Goal: Information Seeking & Learning: Learn about a topic

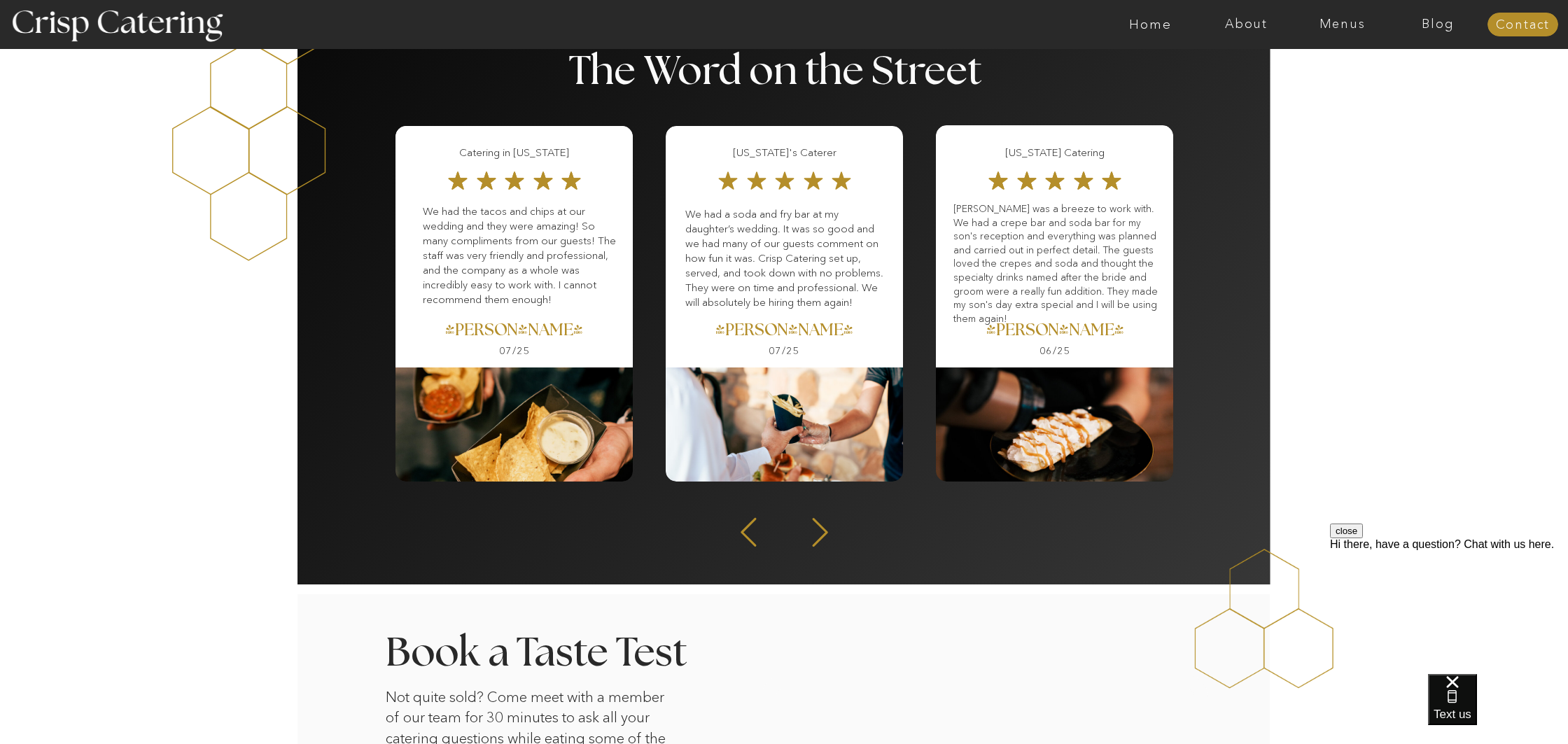
scroll to position [1777, 0]
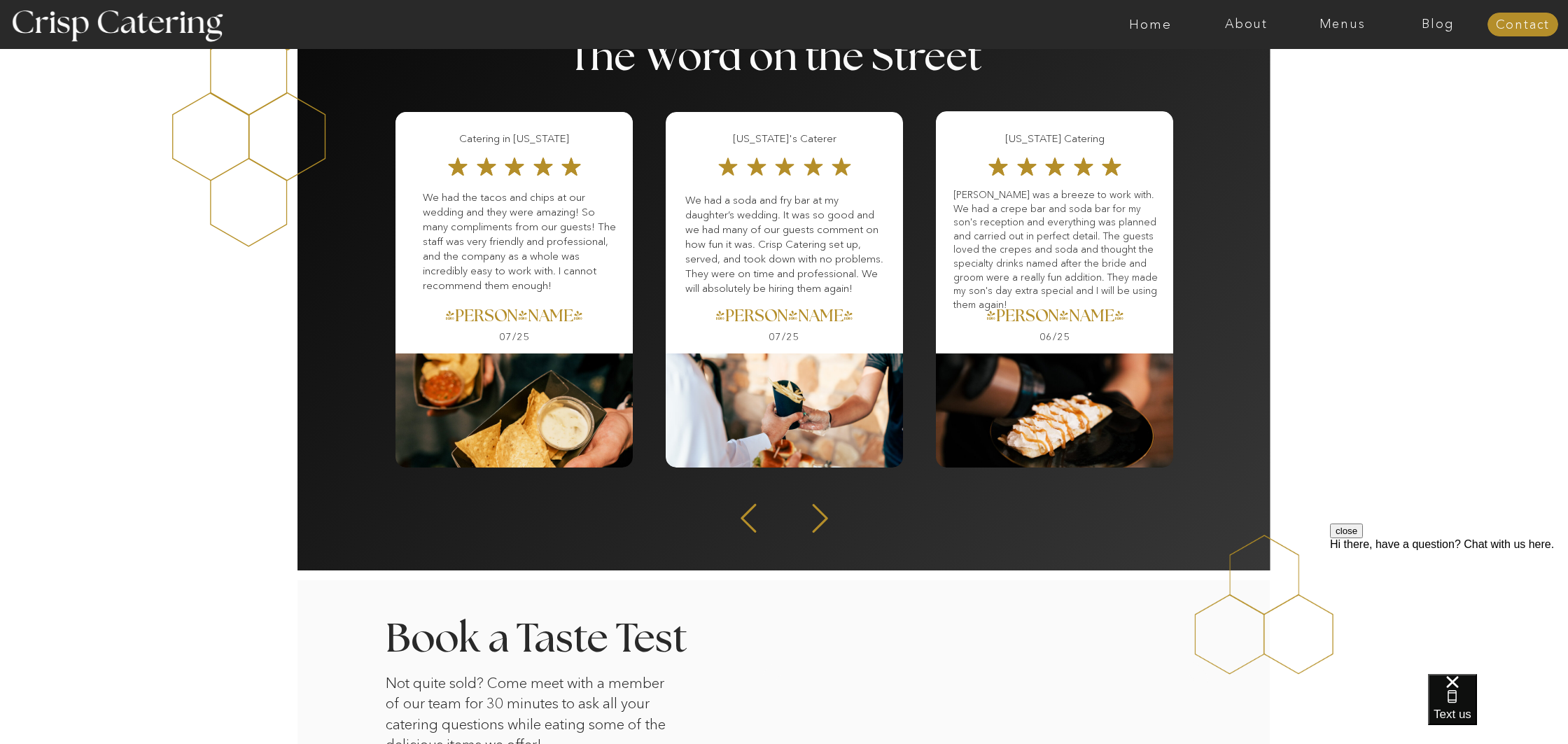
click at [807, 331] on div at bounding box center [784, 286] width 237 height 351
click at [796, 390] on div at bounding box center [784, 410] width 237 height 114
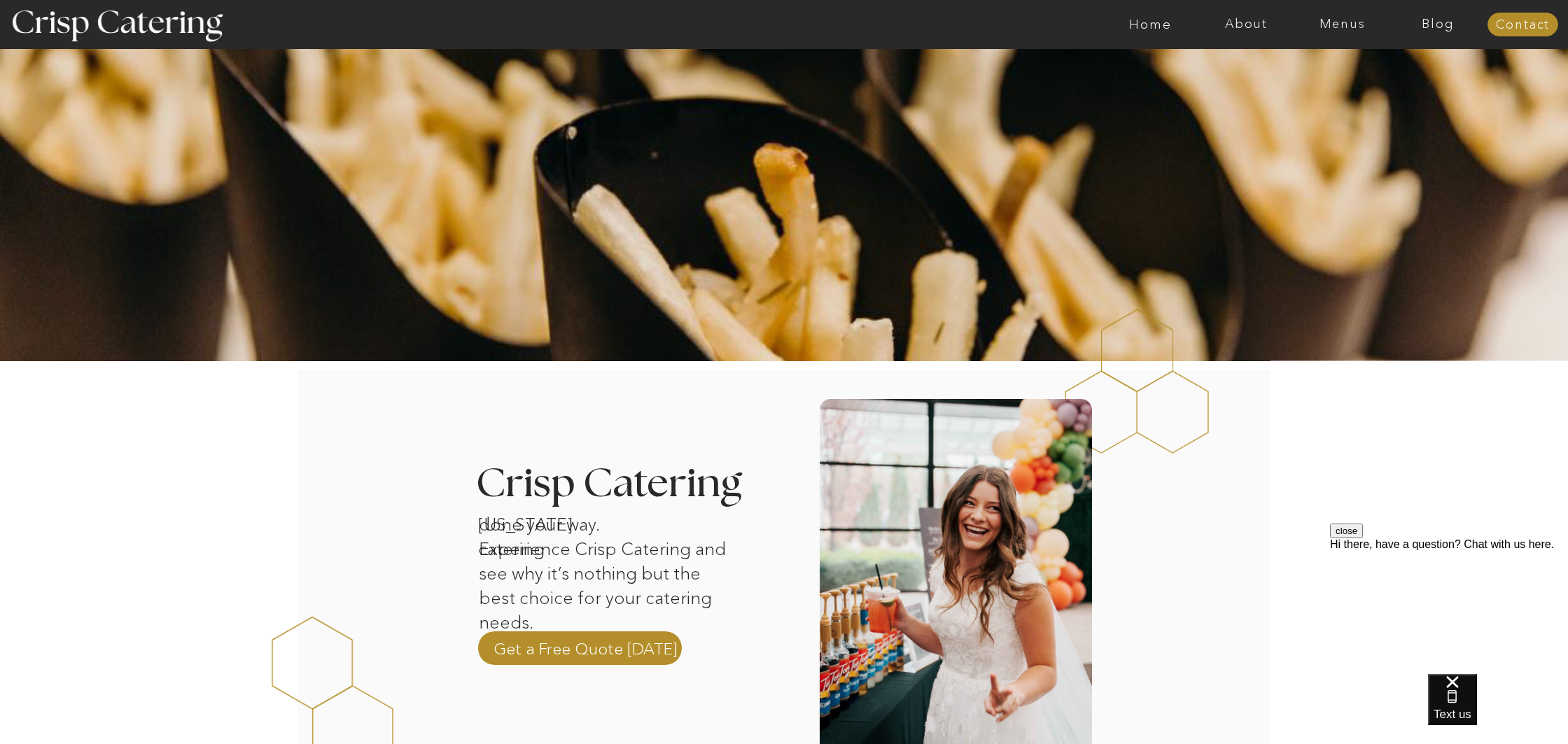
scroll to position [0, 0]
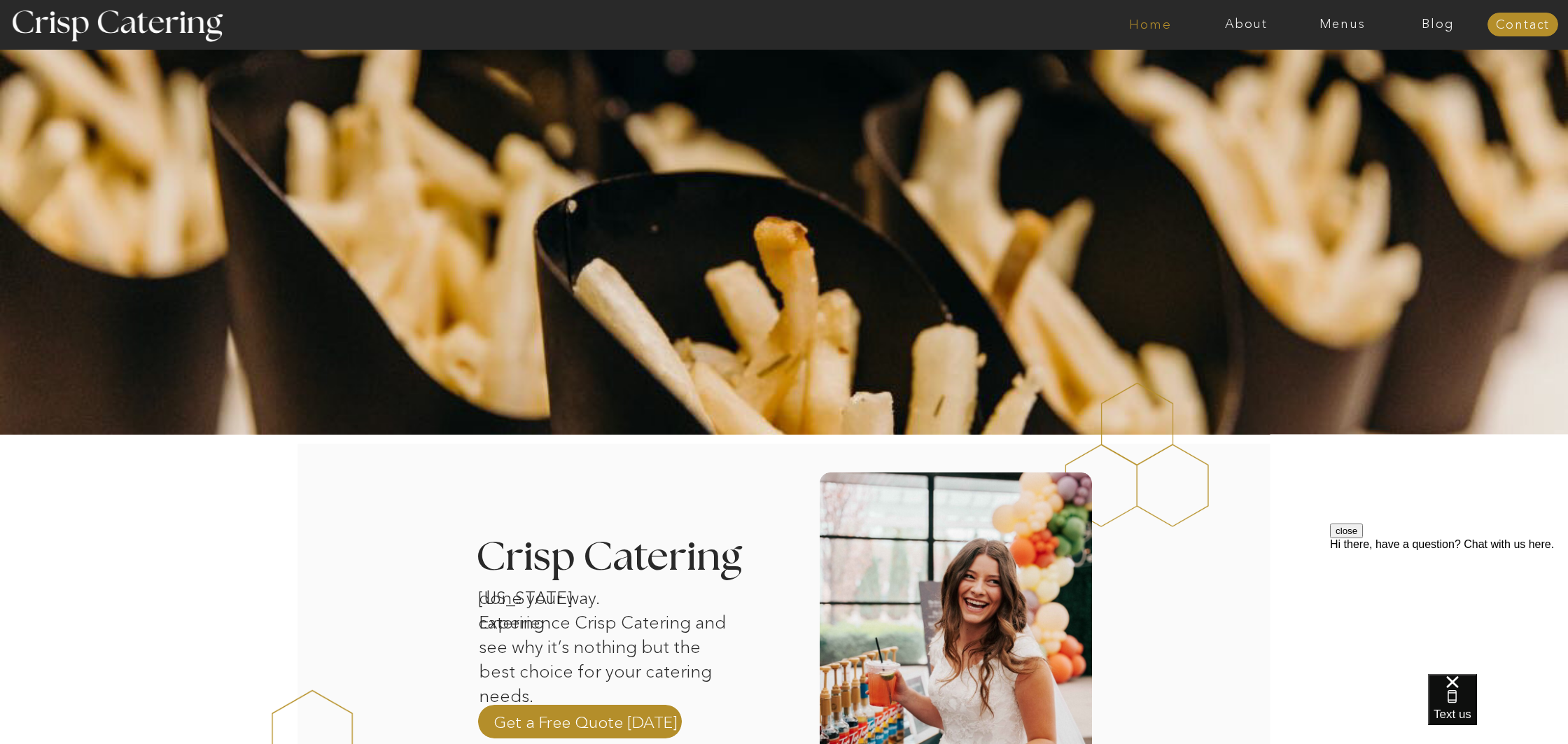
click at [1158, 28] on nav "Home" at bounding box center [1150, 24] width 96 height 14
click at [1353, 23] on nav "Menus" at bounding box center [1342, 24] width 96 height 14
click at [1313, 84] on nav "Winter (Sep-Feb)" at bounding box center [1341, 82] width 114 height 13
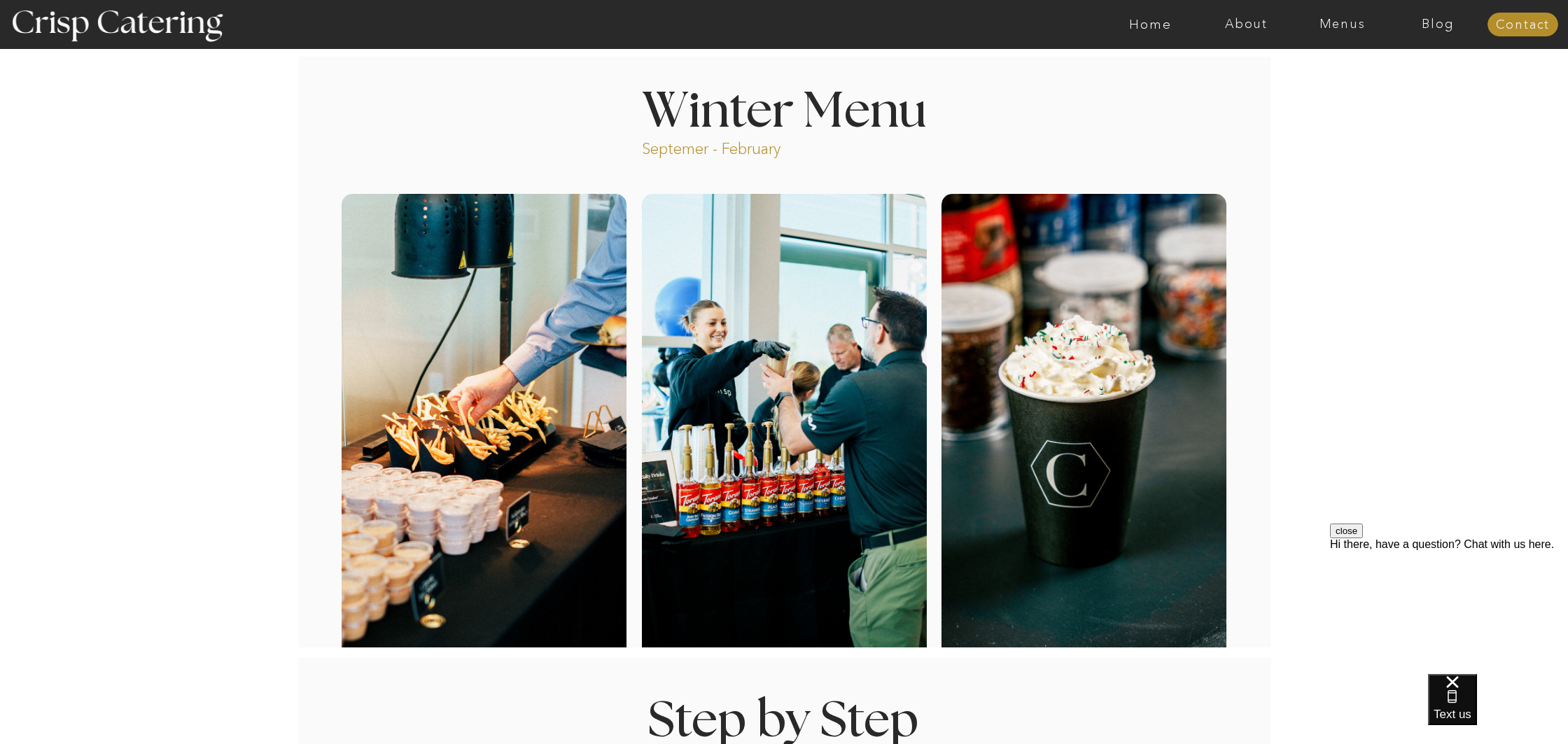
scroll to position [1, 0]
click at [491, 451] on div at bounding box center [484, 425] width 285 height 464
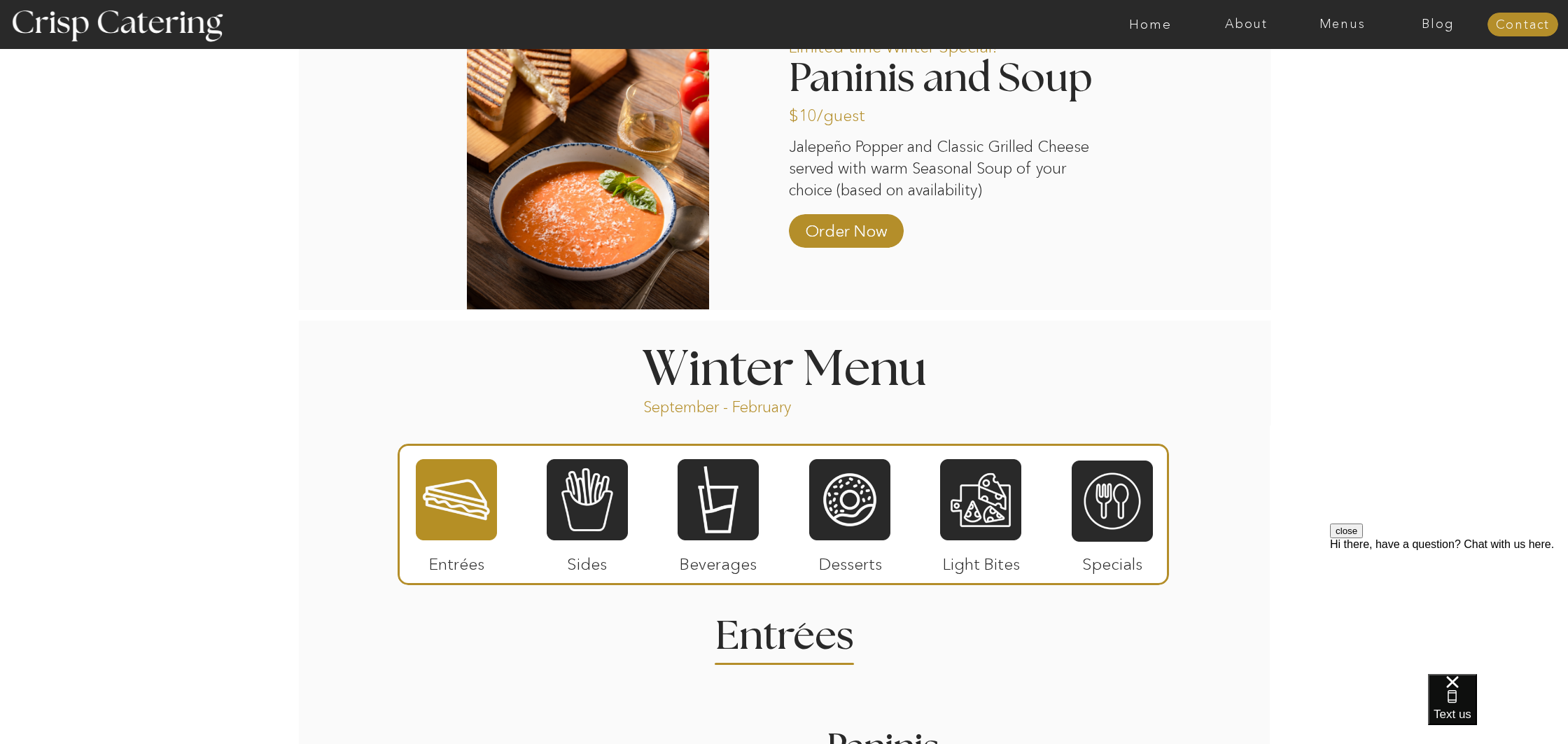
scroll to position [1264, 0]
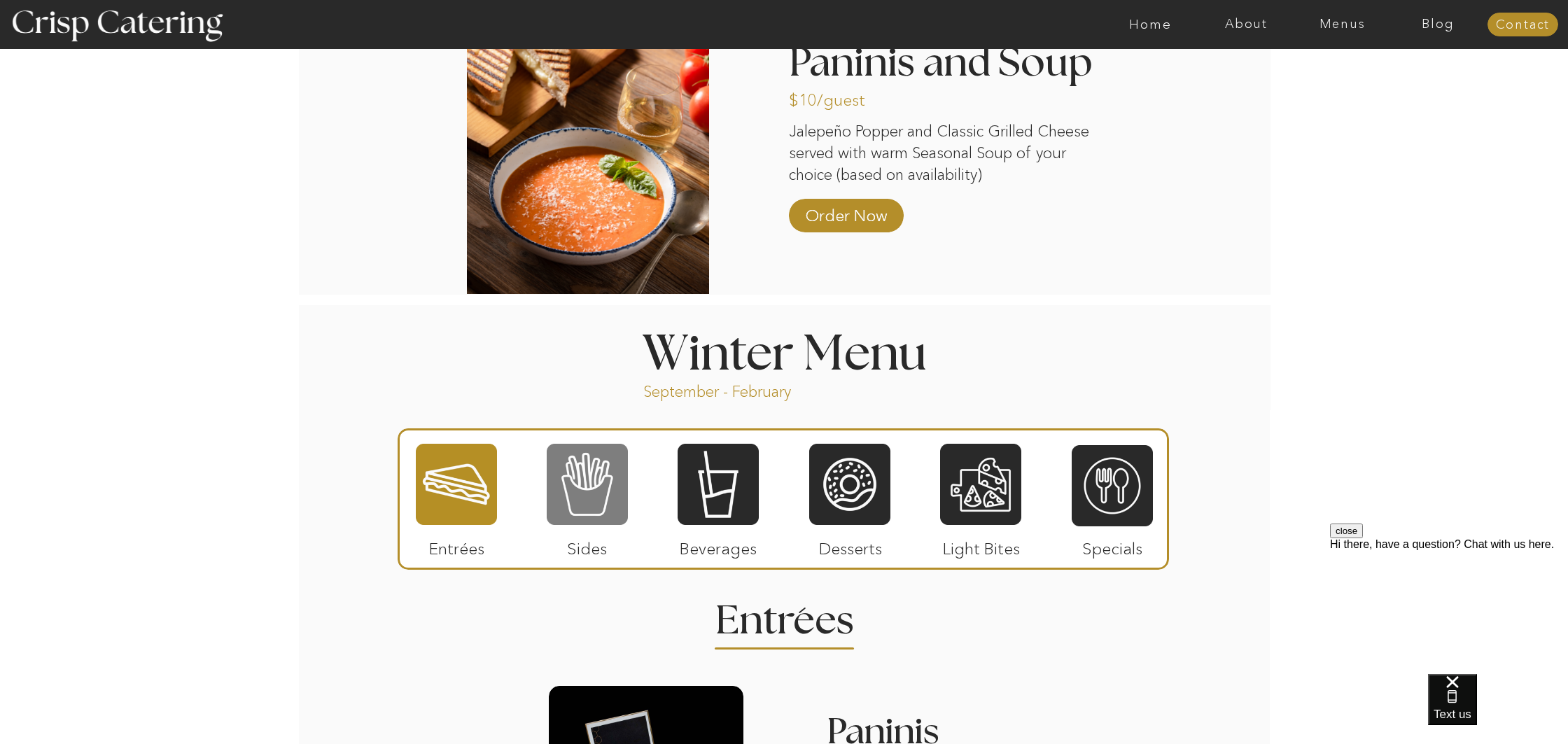
click at [570, 511] on div at bounding box center [587, 484] width 81 height 84
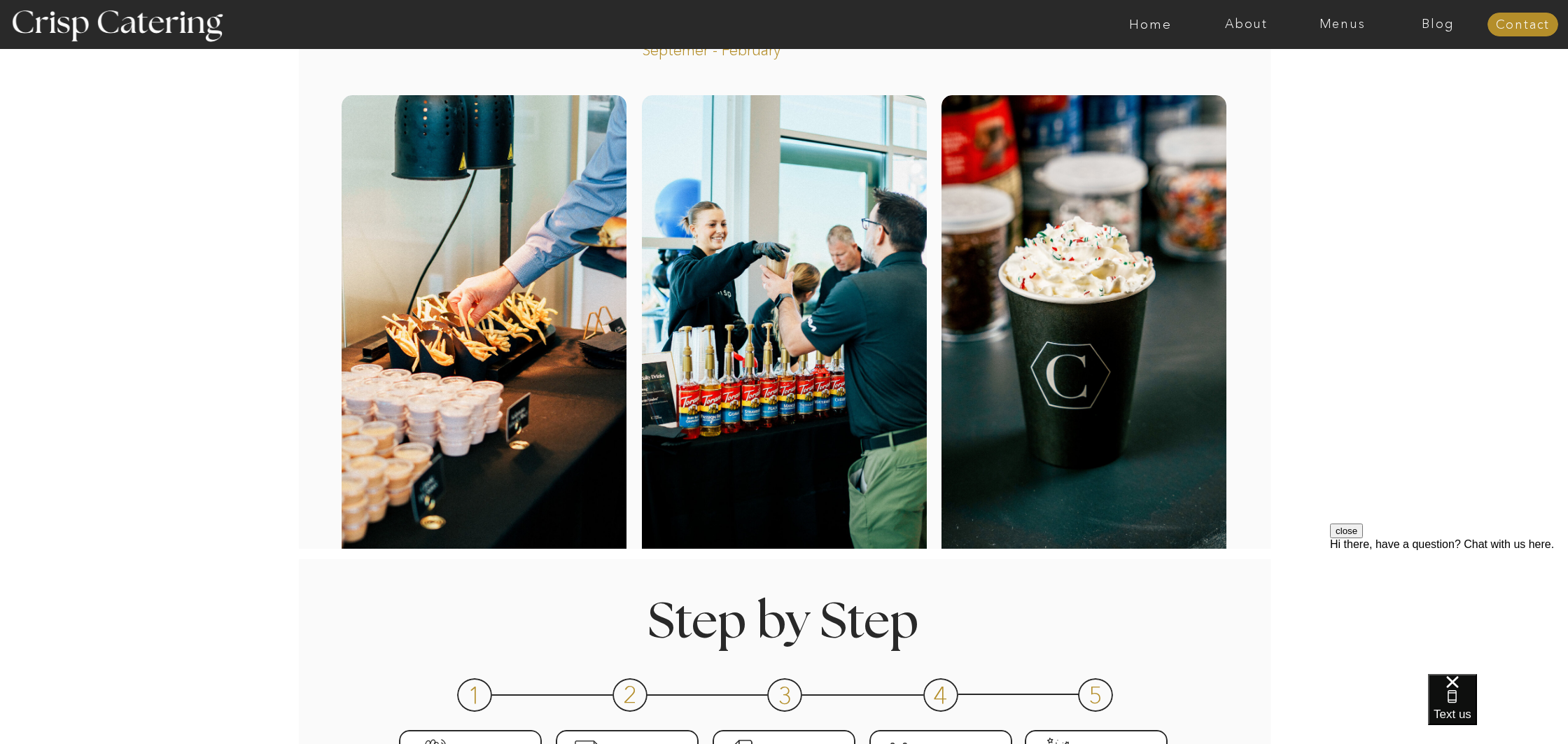
scroll to position [0, 0]
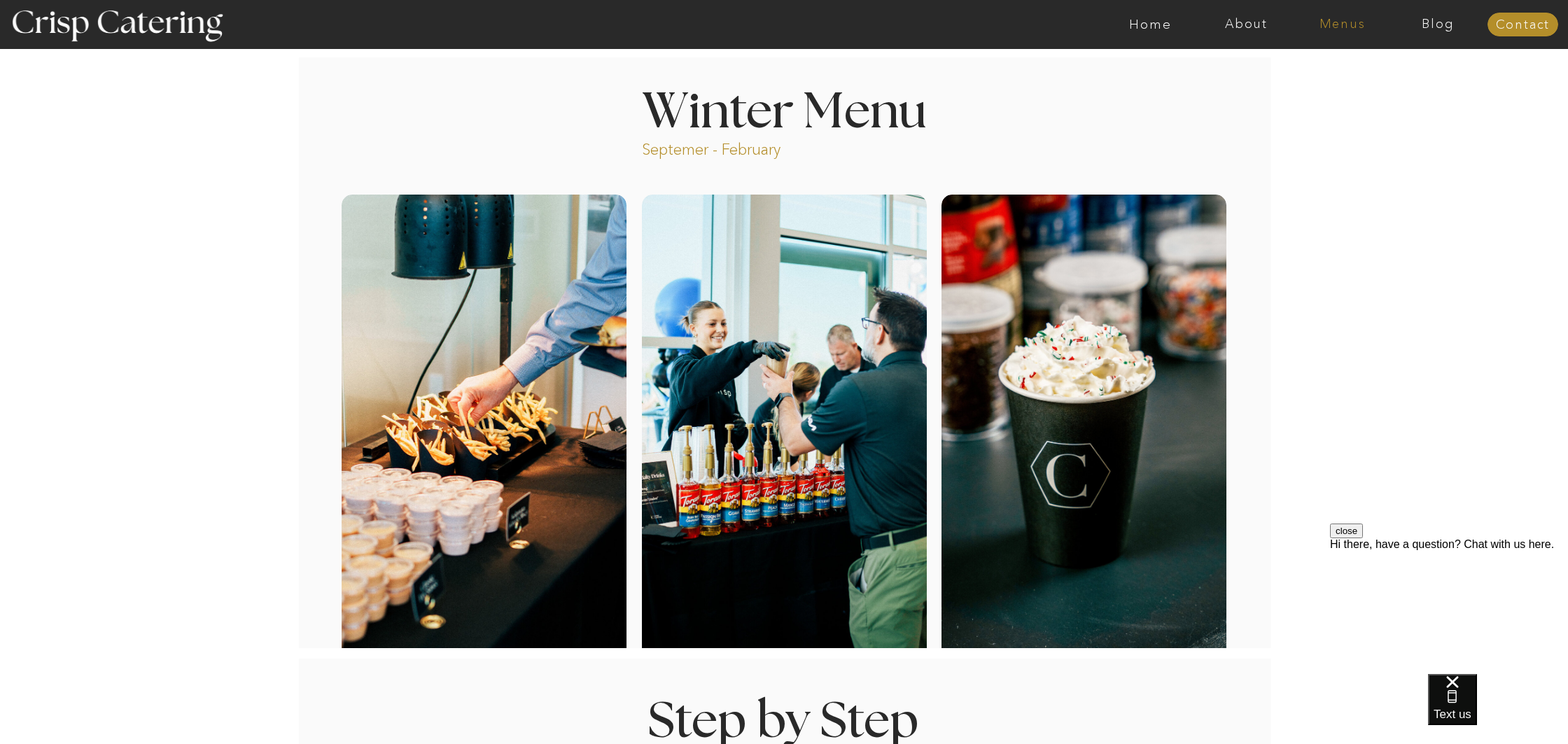
click at [1337, 20] on nav "Menus" at bounding box center [1342, 24] width 96 height 14
click at [1321, 86] on nav "Winter (Sep-Feb)" at bounding box center [1341, 82] width 114 height 13
click at [1314, 84] on nav "Winter (Sep-Feb)" at bounding box center [1341, 82] width 114 height 13
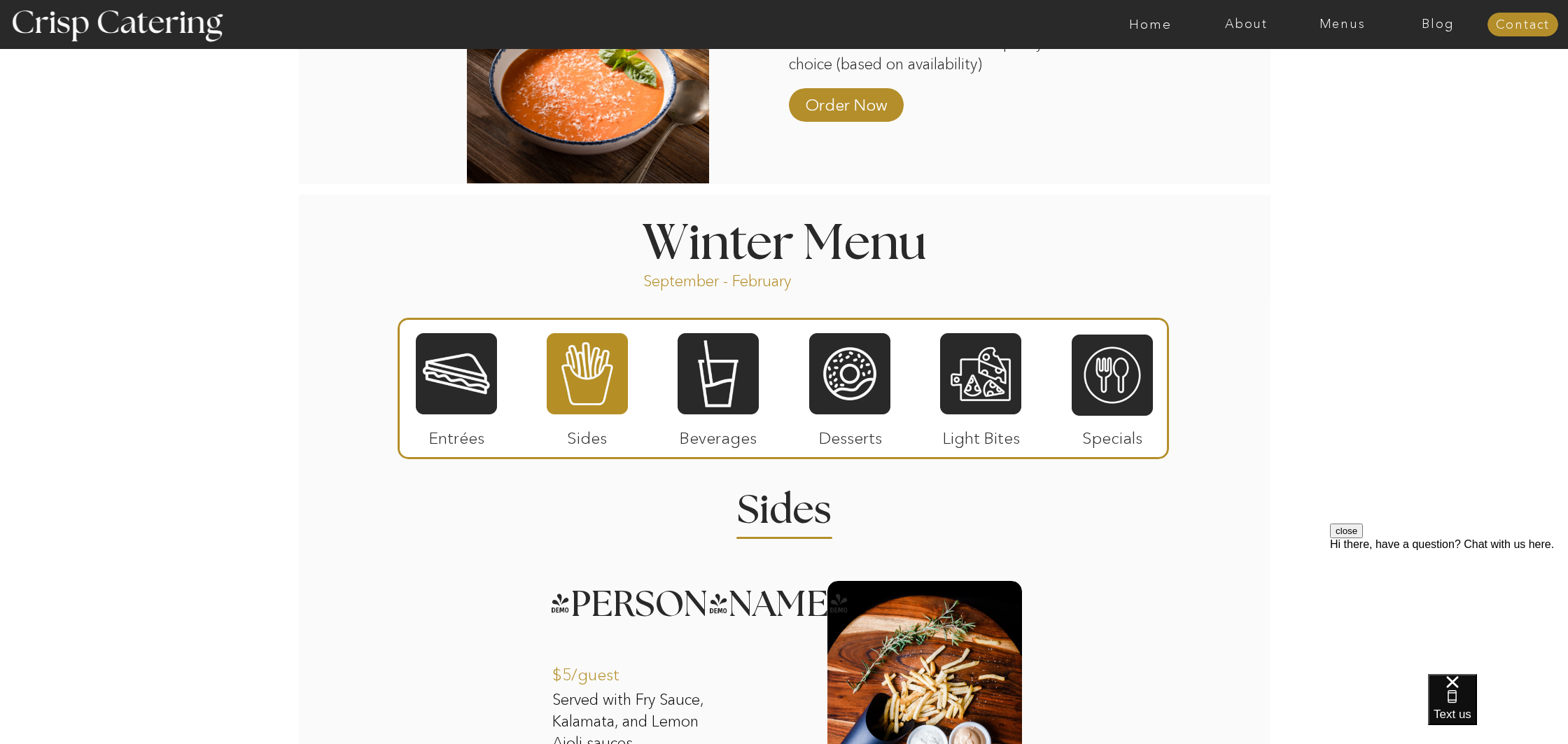
scroll to position [1375, 0]
click at [463, 378] on div at bounding box center [456, 373] width 81 height 84
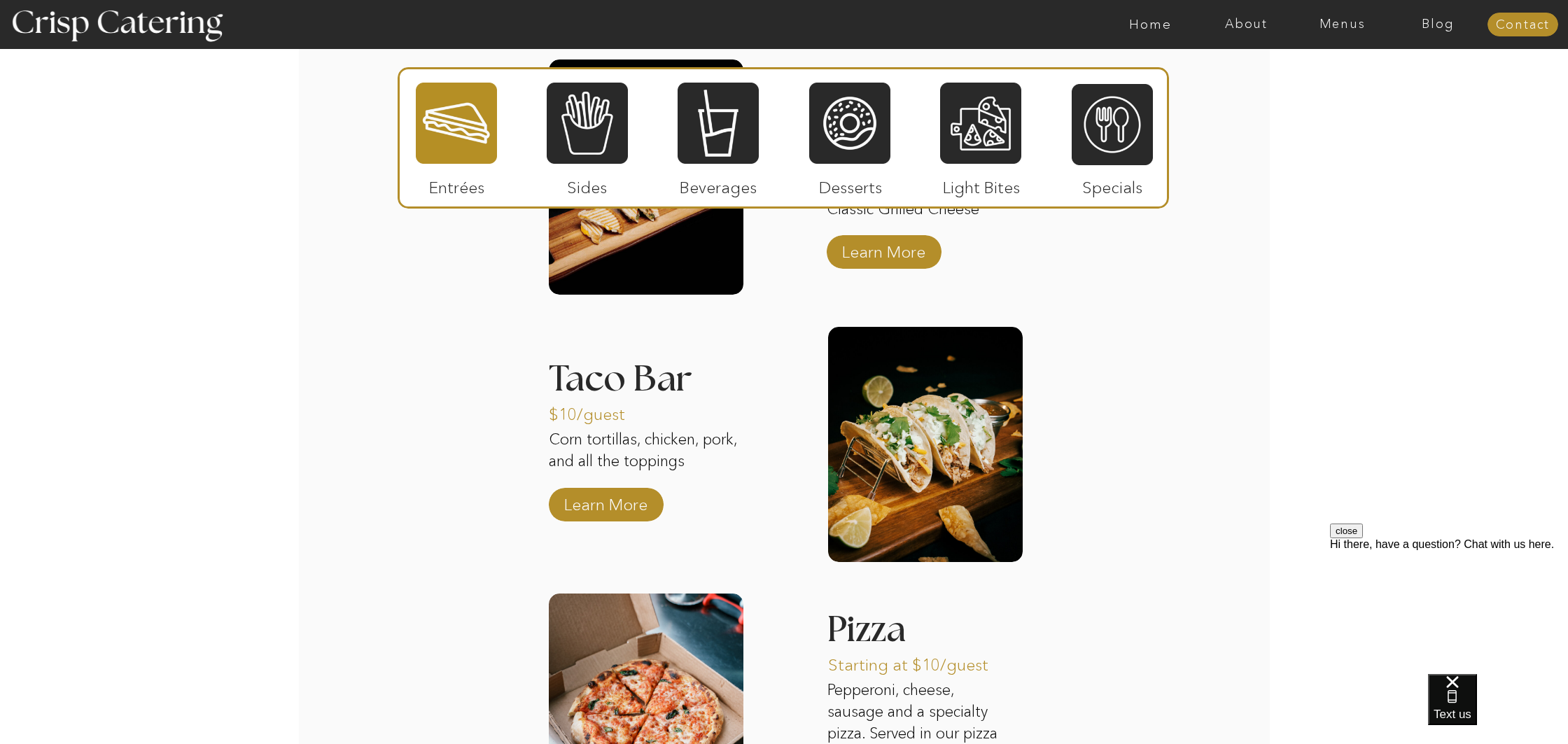
scroll to position [1699, 0]
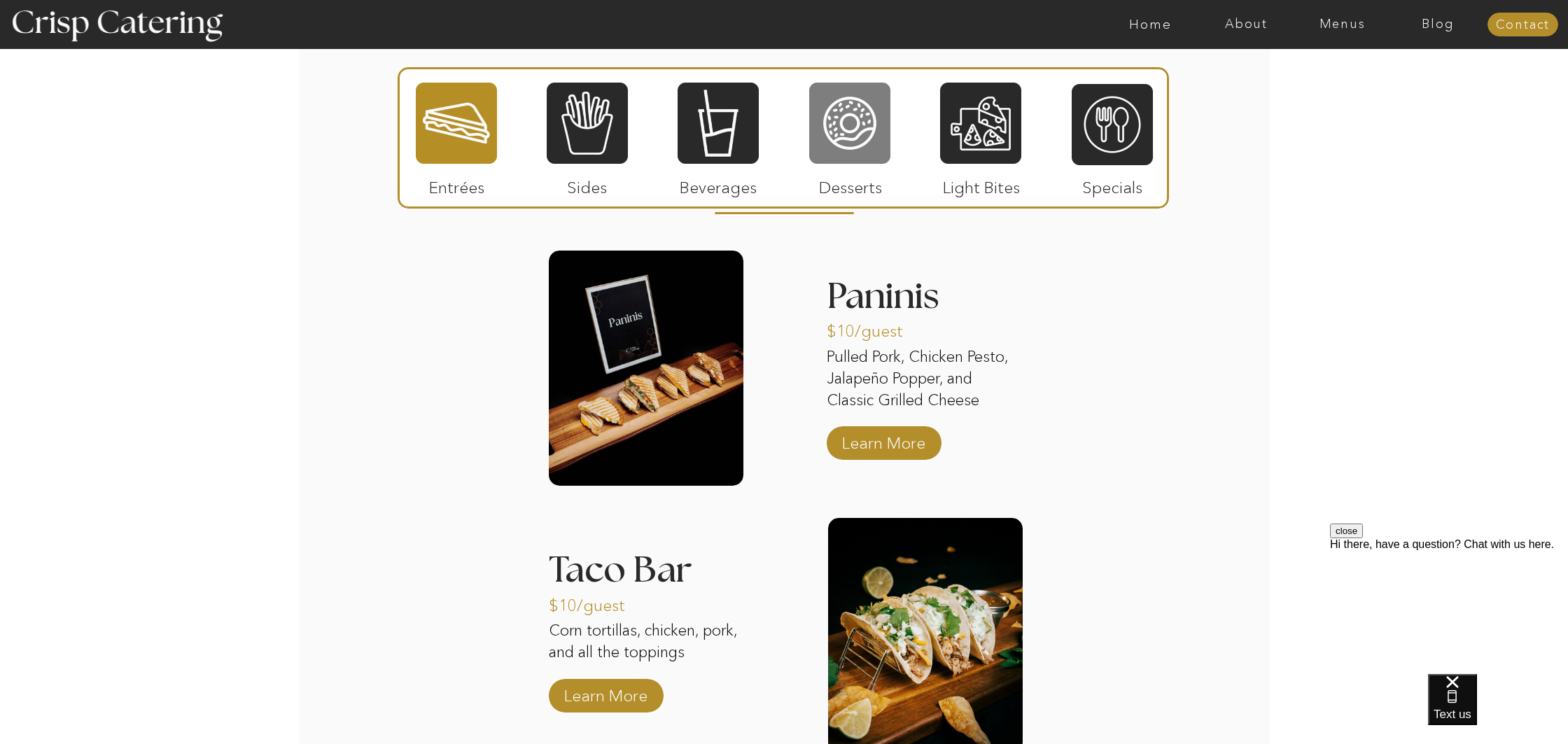
click at [841, 145] on div at bounding box center [850, 123] width 81 height 84
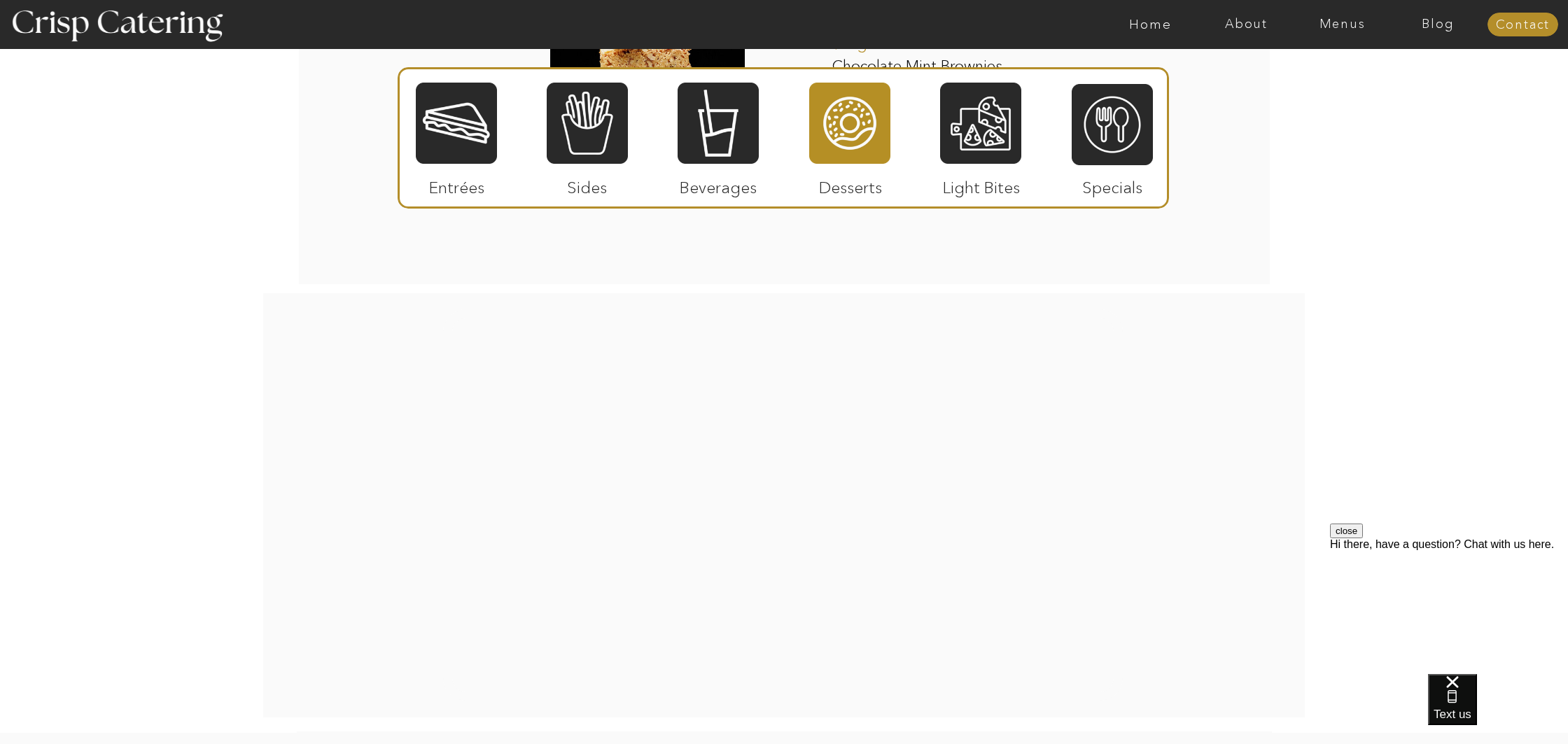
scroll to position [2550, 0]
click at [983, 140] on div at bounding box center [980, 123] width 81 height 84
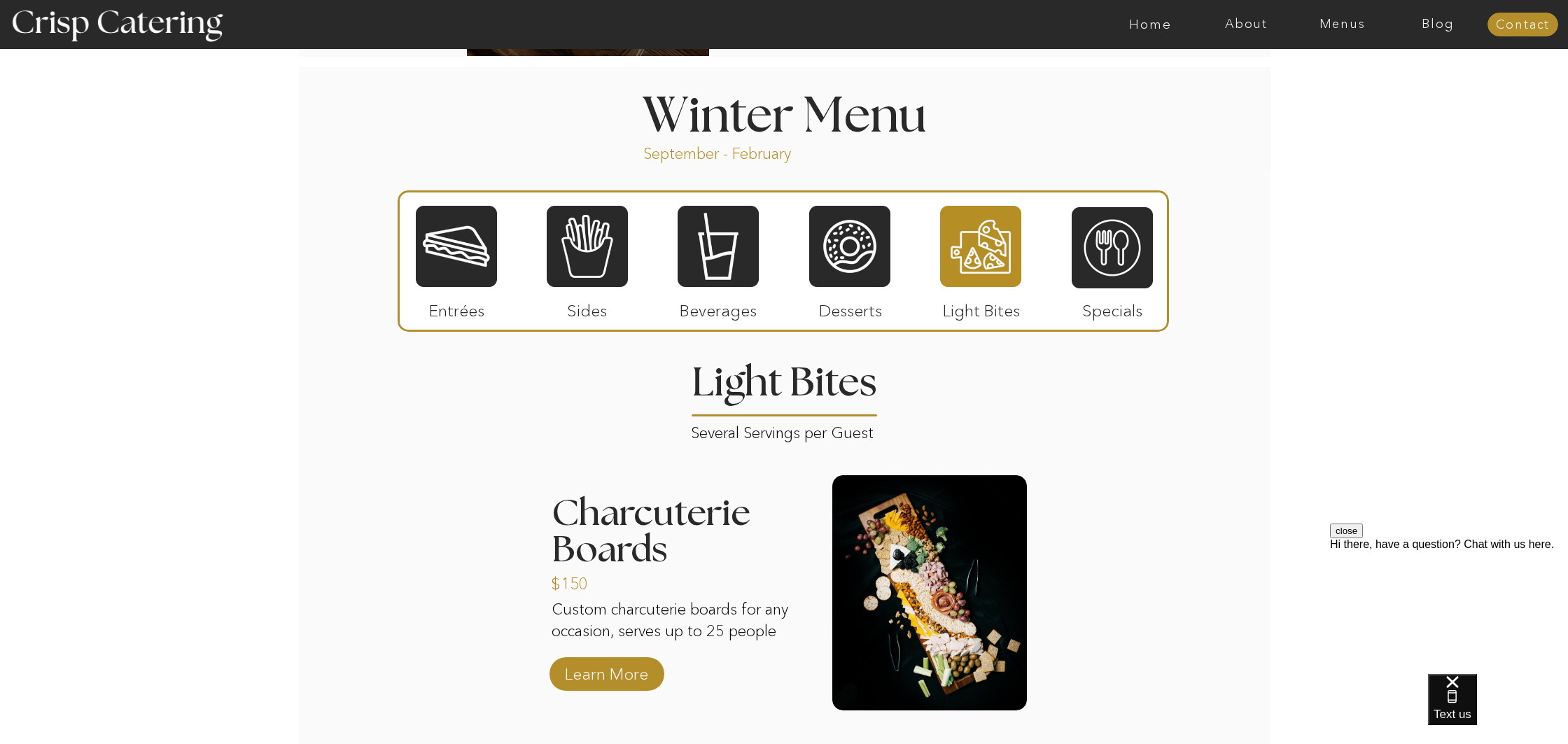
scroll to position [1519, 0]
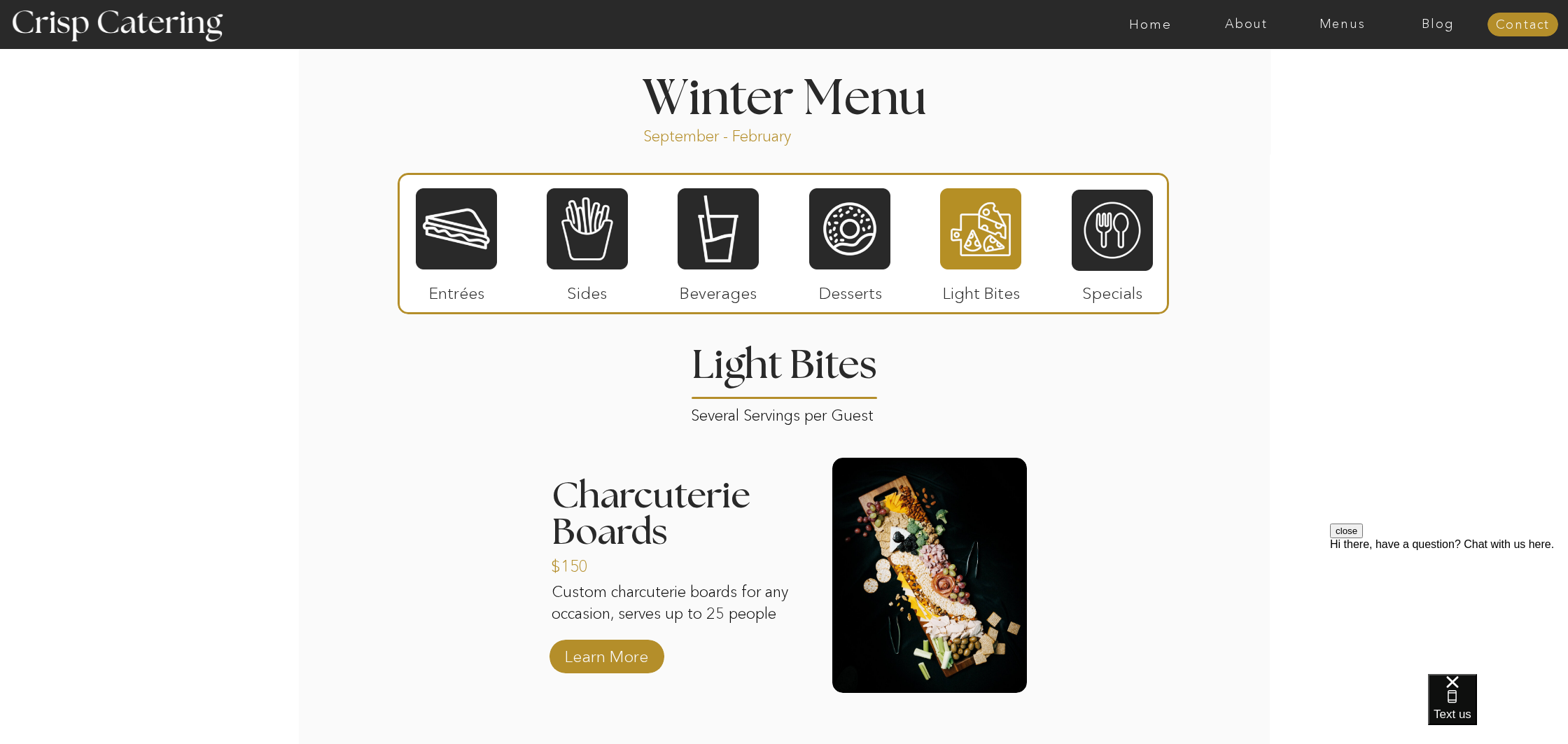
click at [1099, 259] on div at bounding box center [1112, 230] width 81 height 84
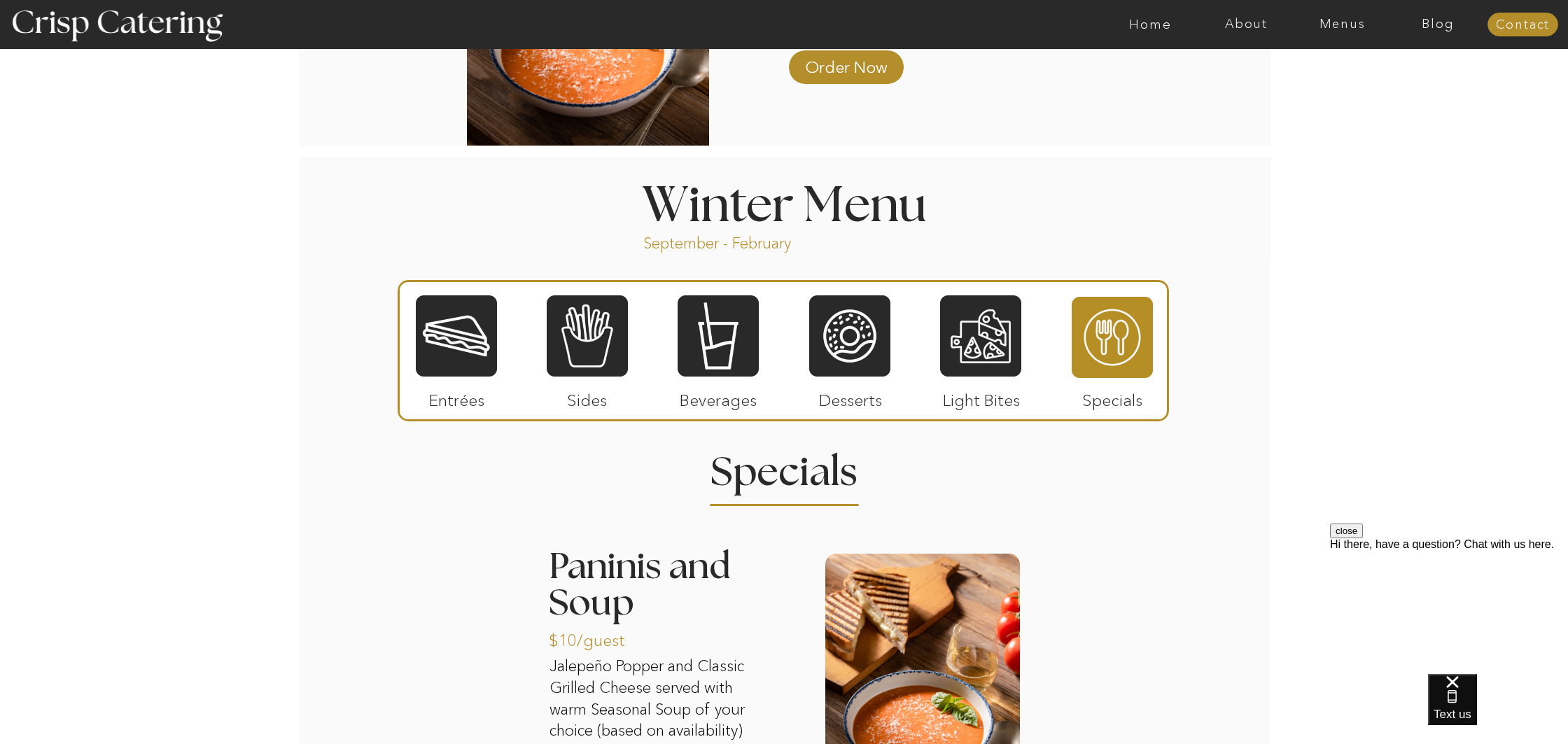
scroll to position [1426, 0]
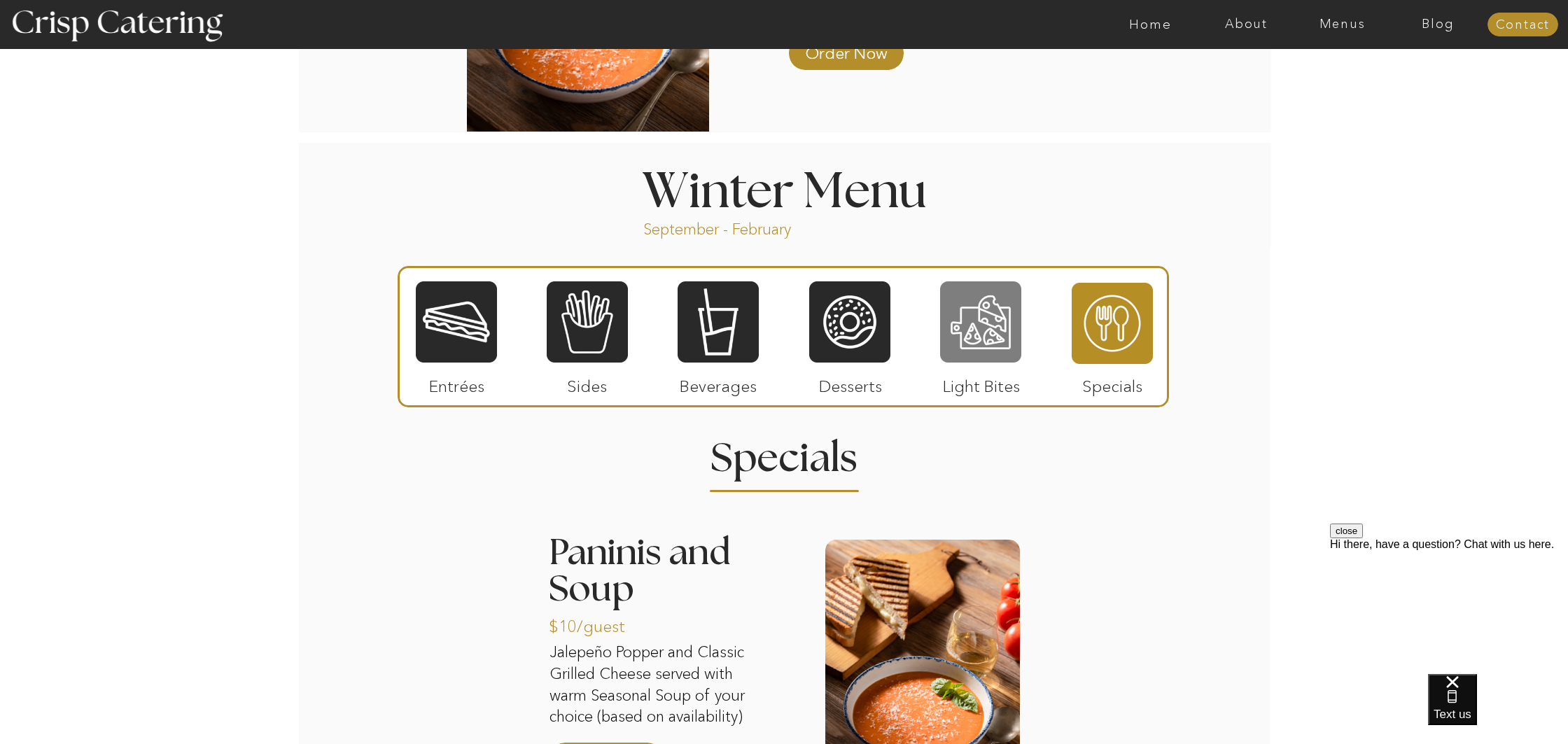
click at [976, 322] on div at bounding box center [980, 322] width 81 height 84
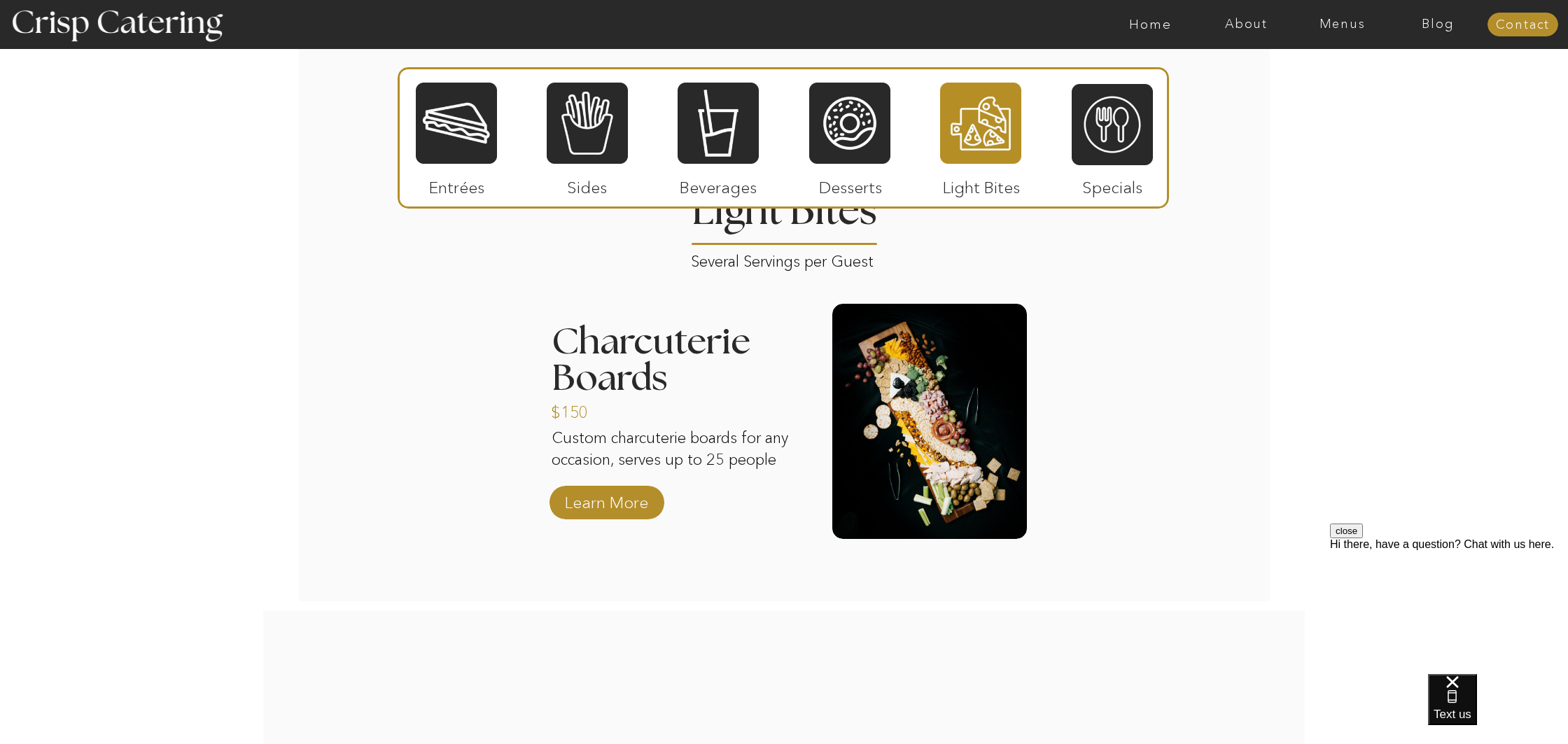
scroll to position [1661, 0]
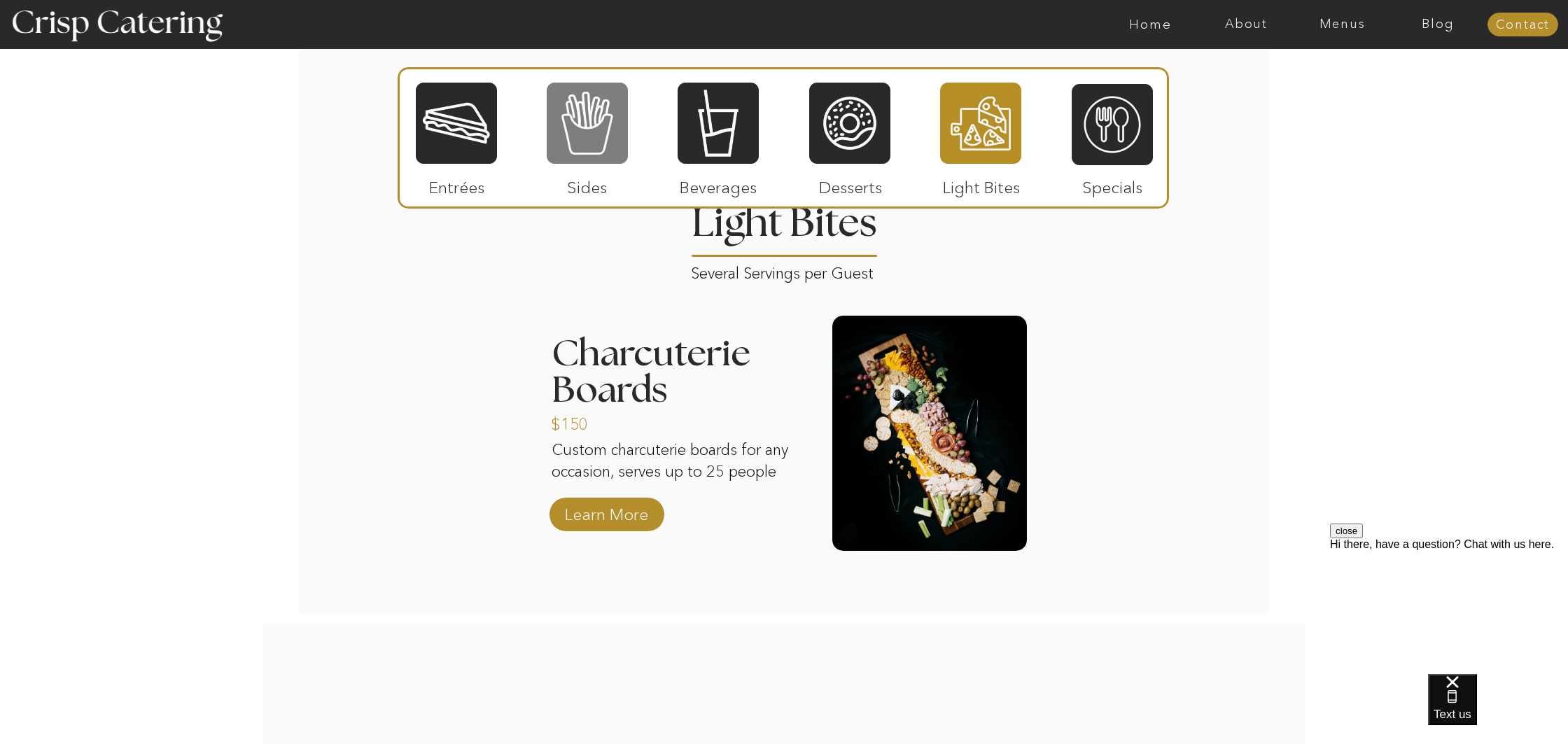
click at [573, 126] on div at bounding box center [587, 123] width 81 height 84
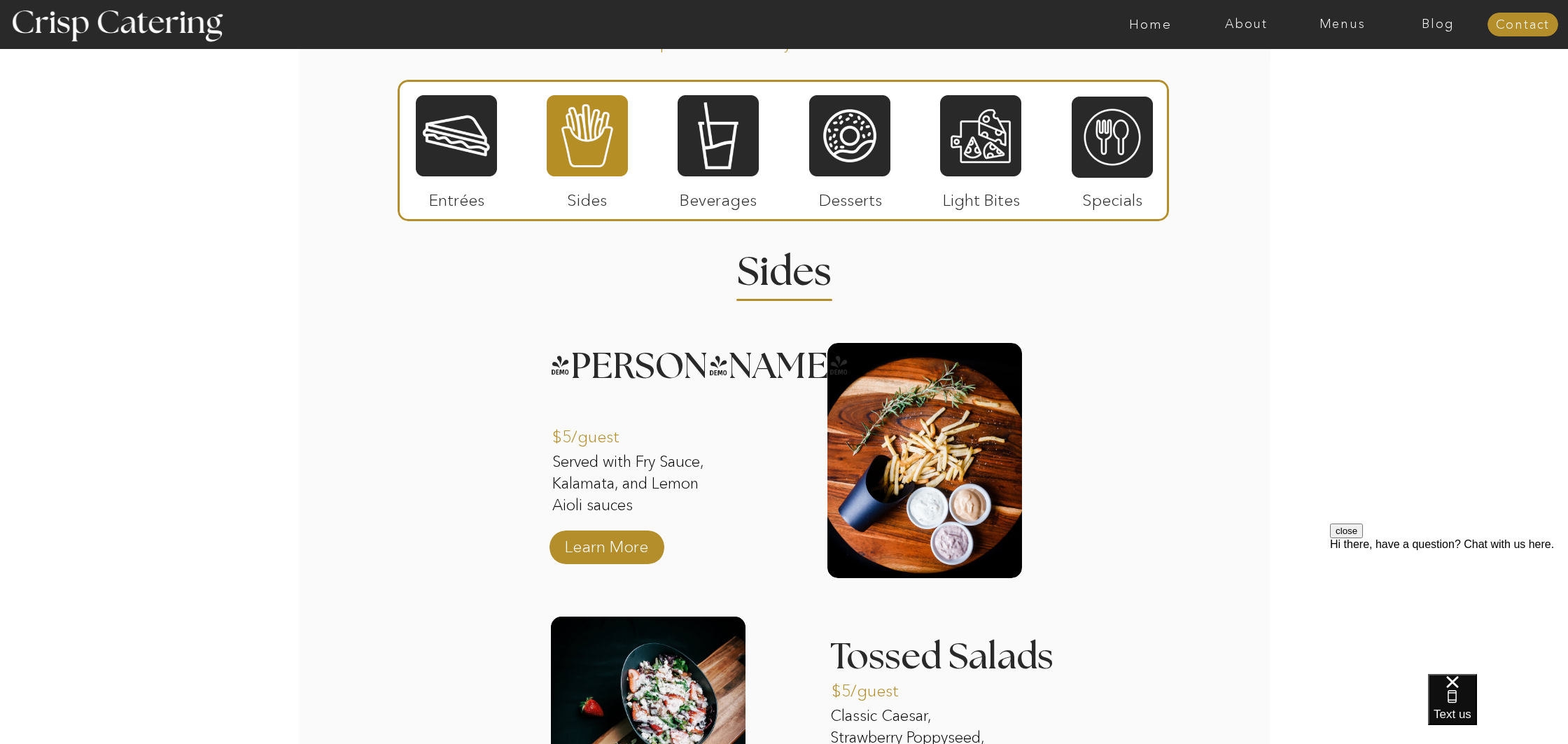
scroll to position [1626, 0]
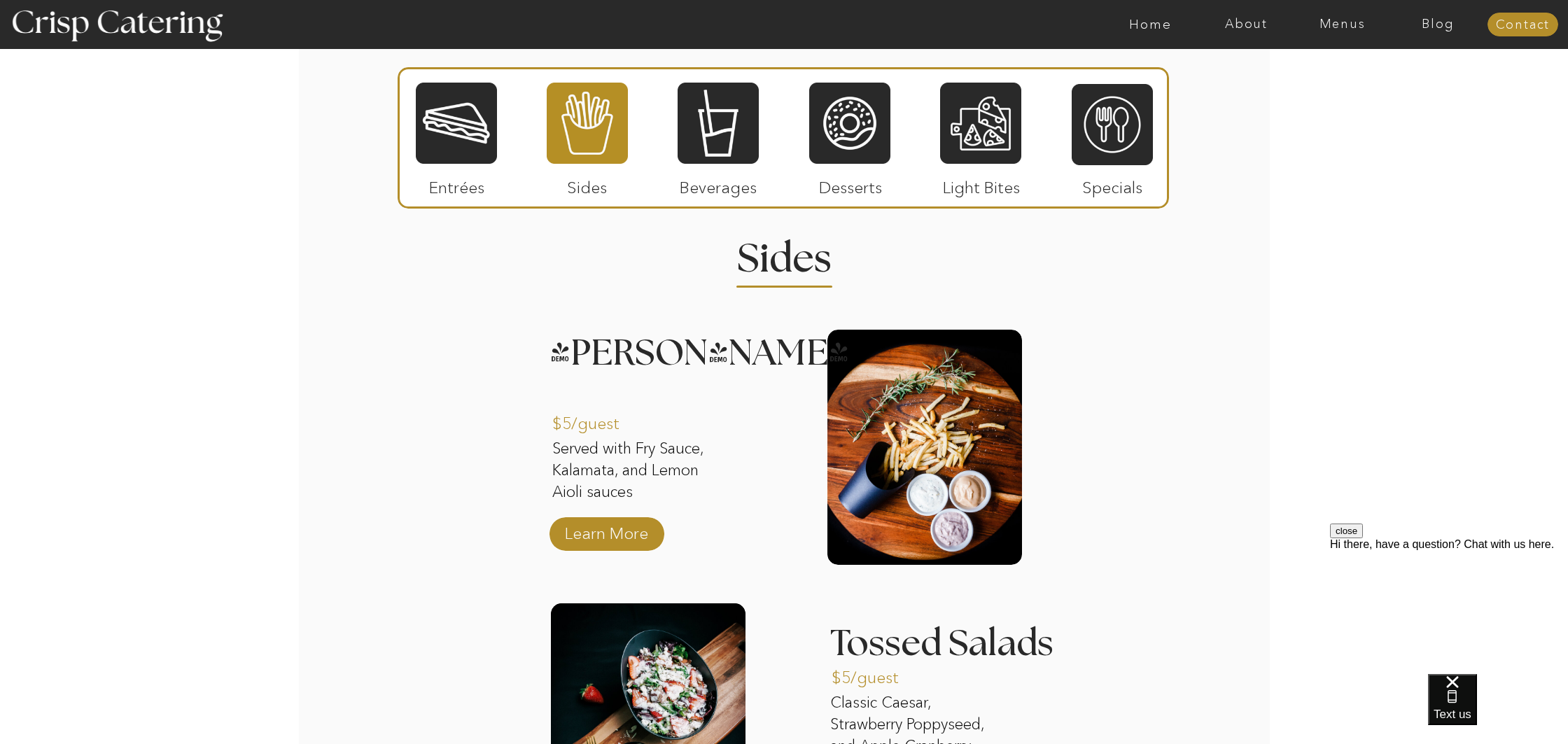
click at [895, 473] on div at bounding box center [924, 446] width 194 height 235
click at [603, 522] on p "Learn More" at bounding box center [607, 530] width 93 height 41
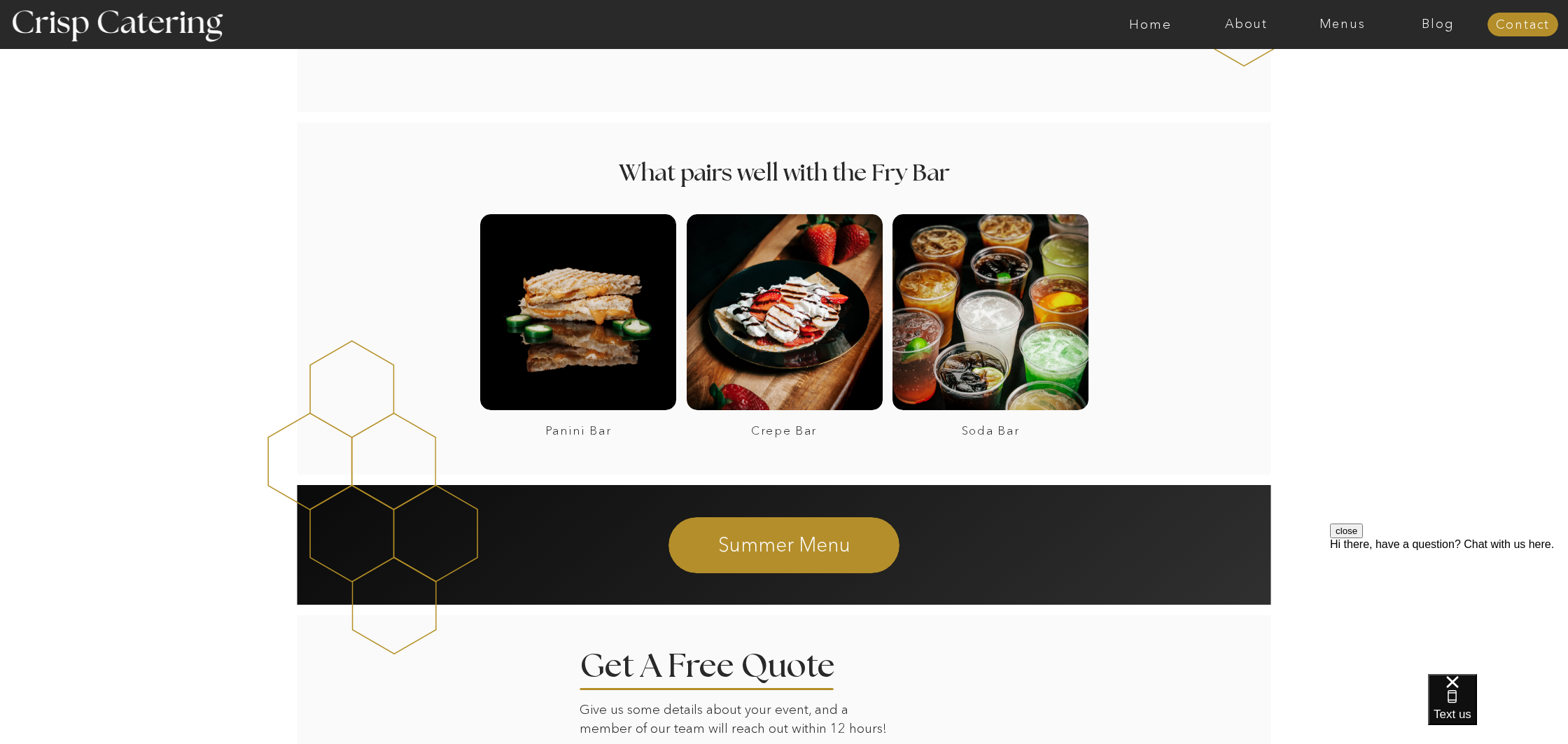
scroll to position [1284, 0]
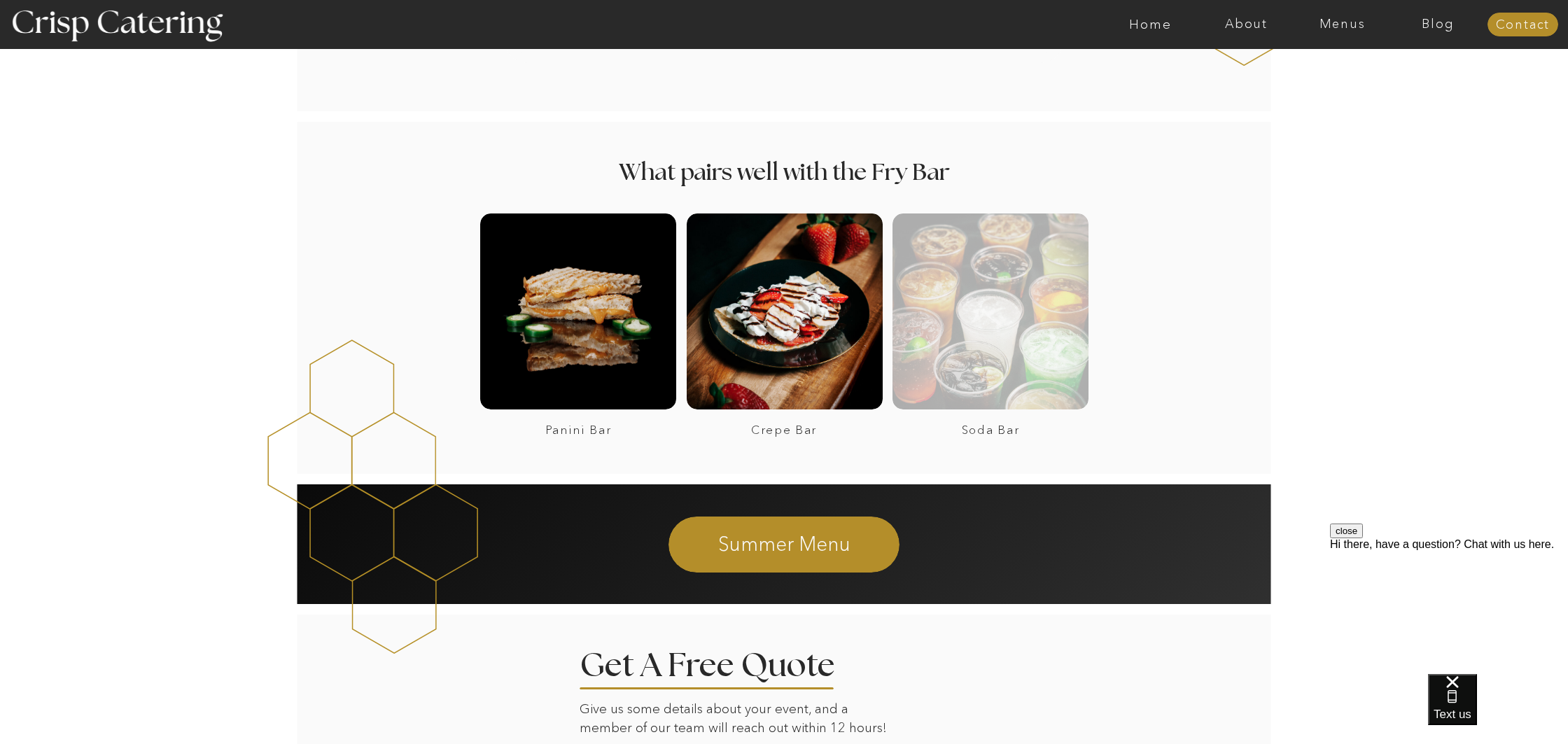
click at [1053, 343] on div at bounding box center [990, 311] width 196 height 196
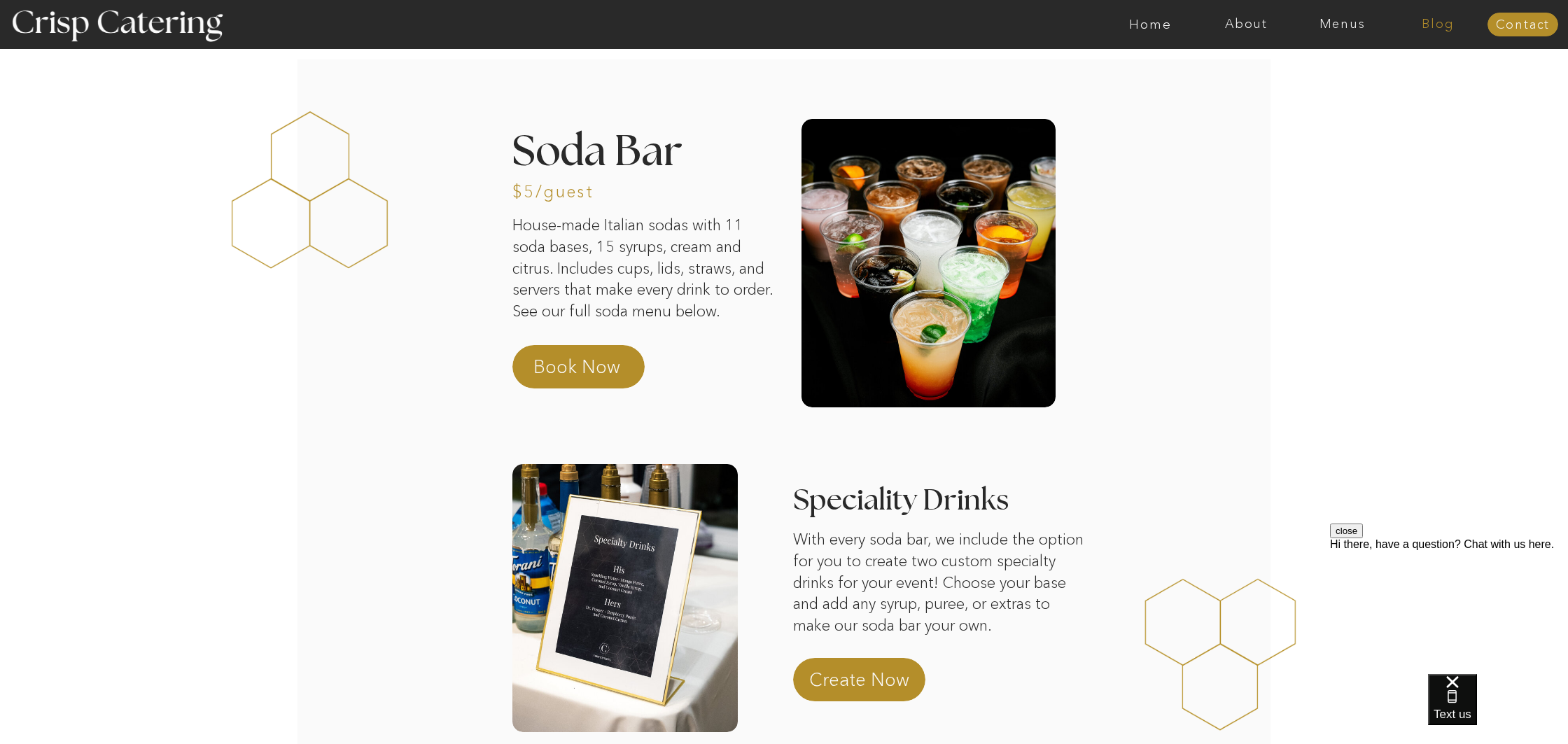
click at [1440, 30] on nav "Blog" at bounding box center [1438, 24] width 96 height 14
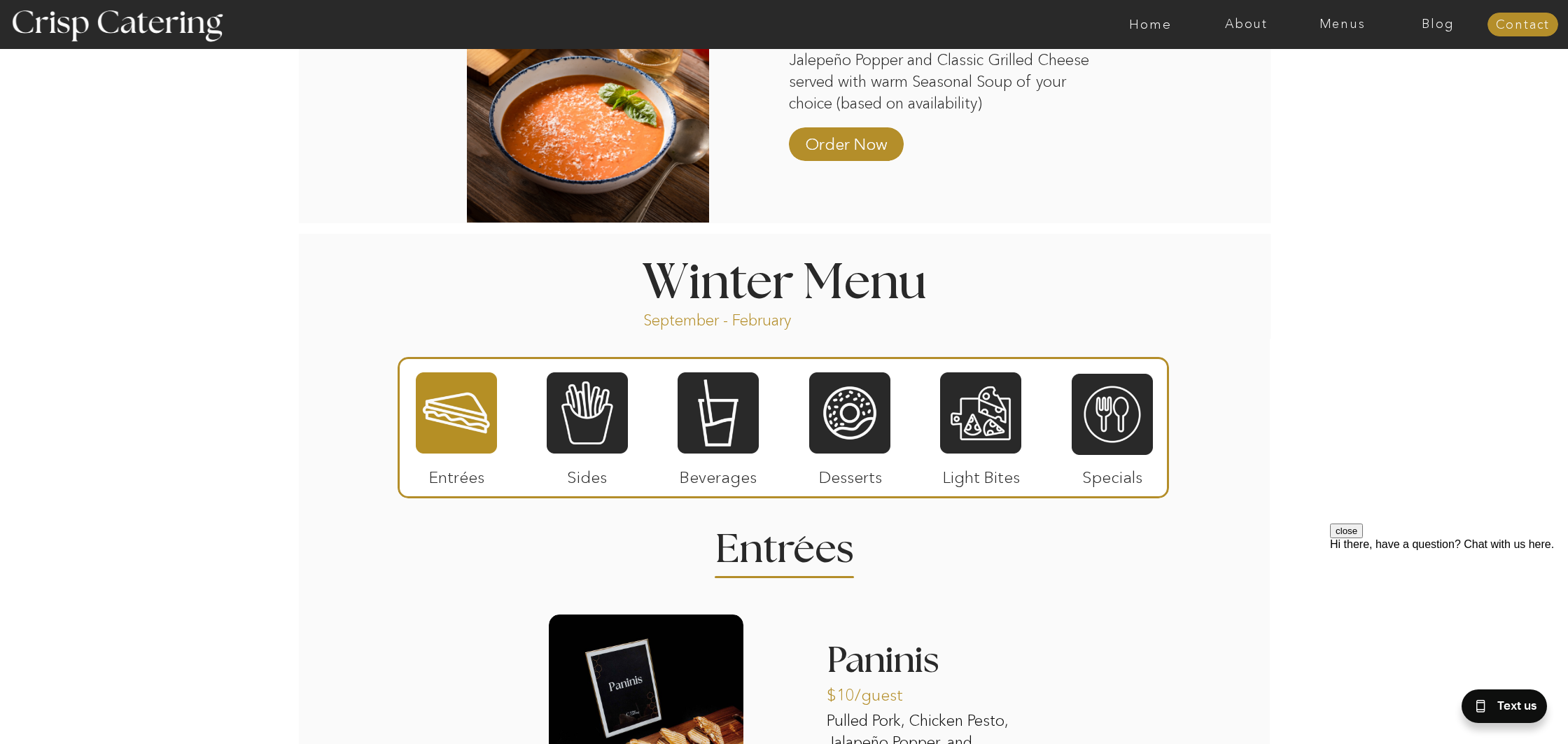
scroll to position [1347, 0]
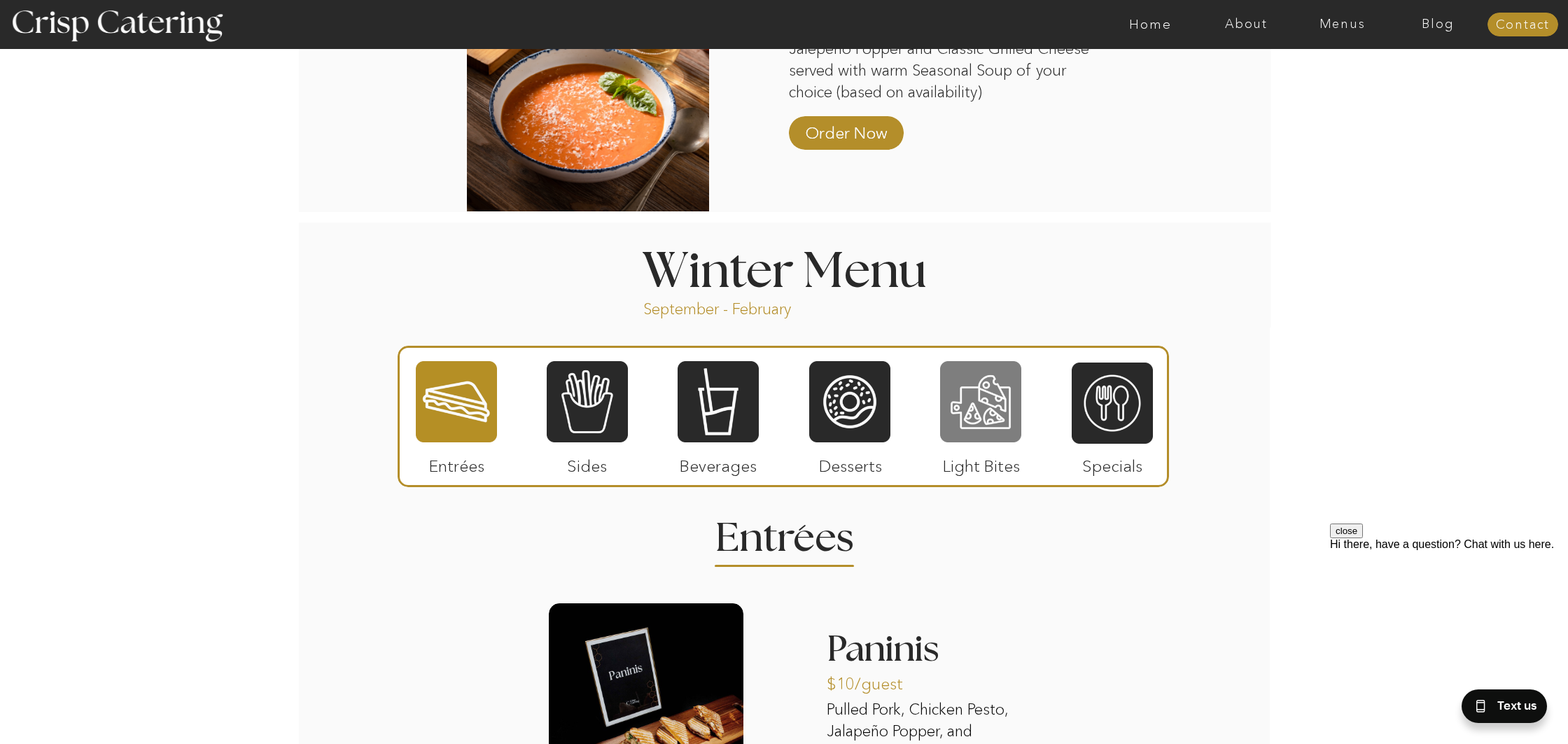
click at [963, 411] on div at bounding box center [980, 402] width 81 height 84
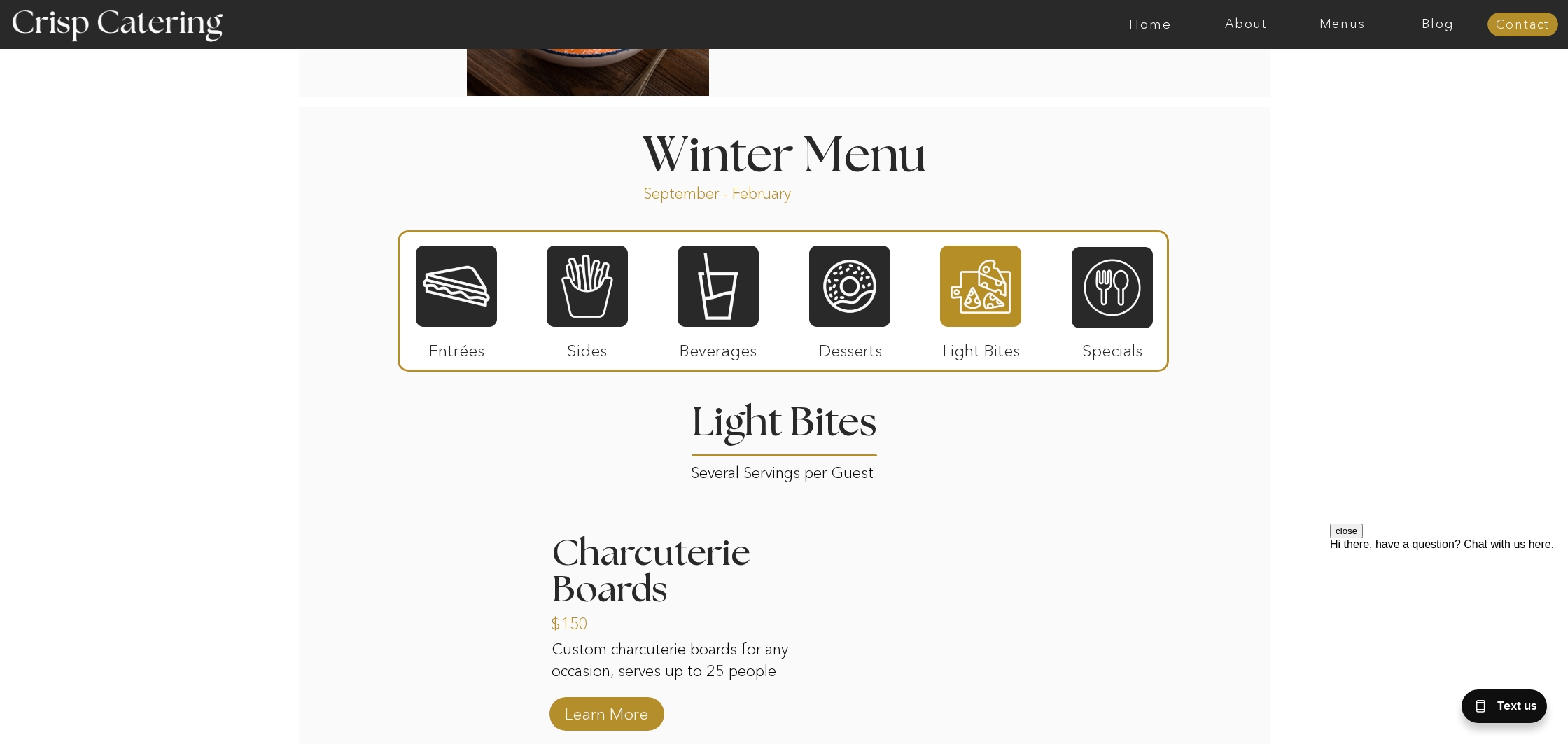
scroll to position [1462, 0]
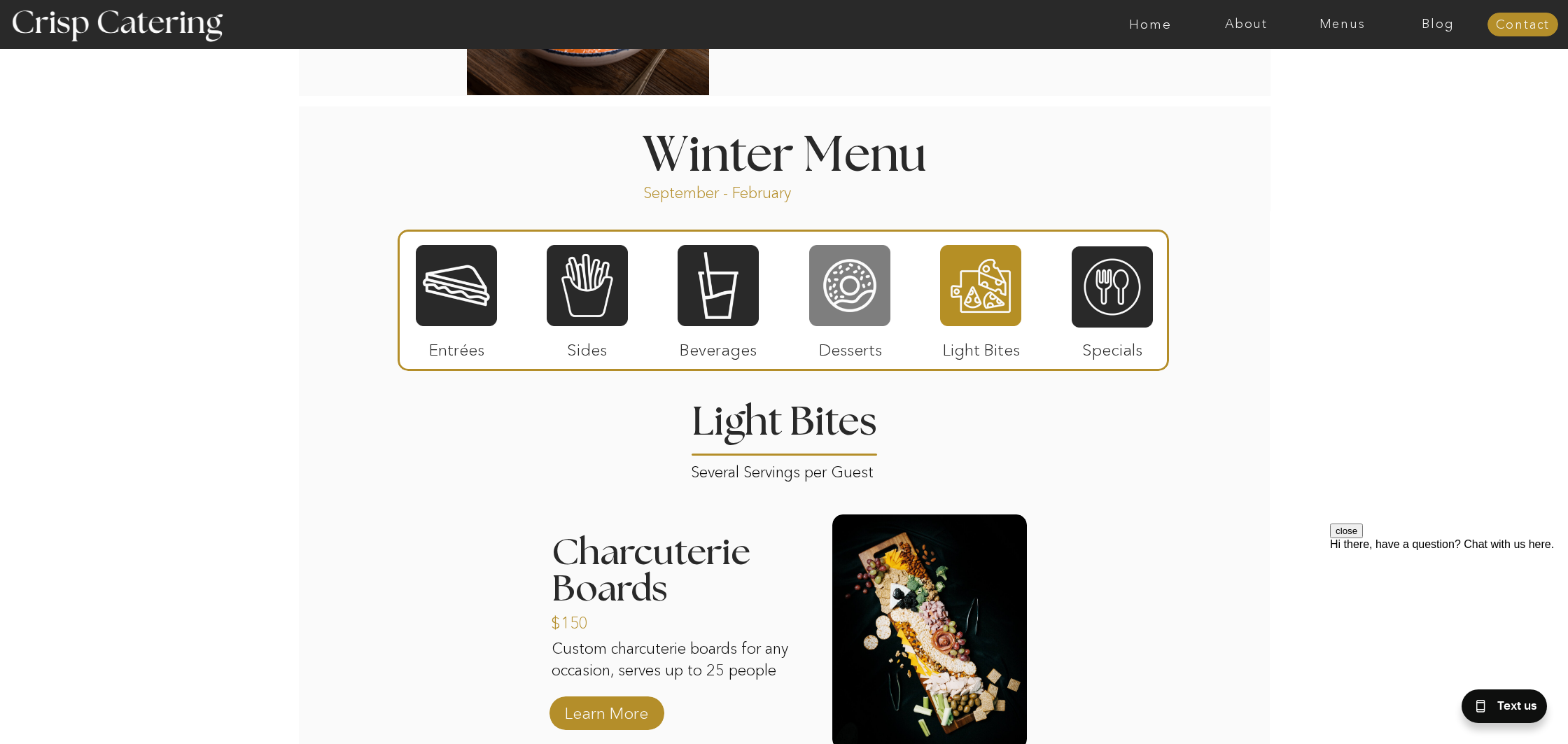
click at [833, 322] on div at bounding box center [850, 286] width 81 height 84
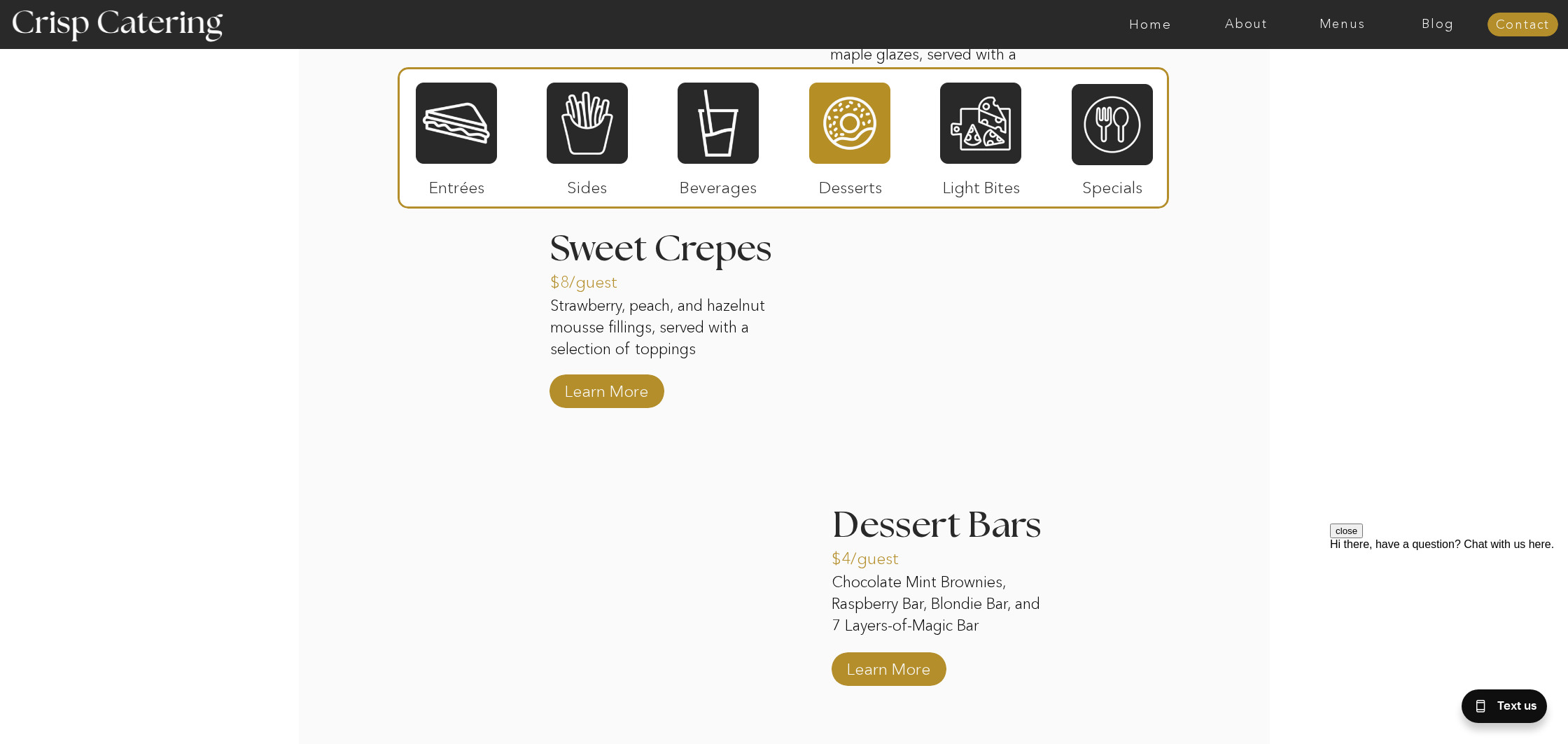
scroll to position [2033, 0]
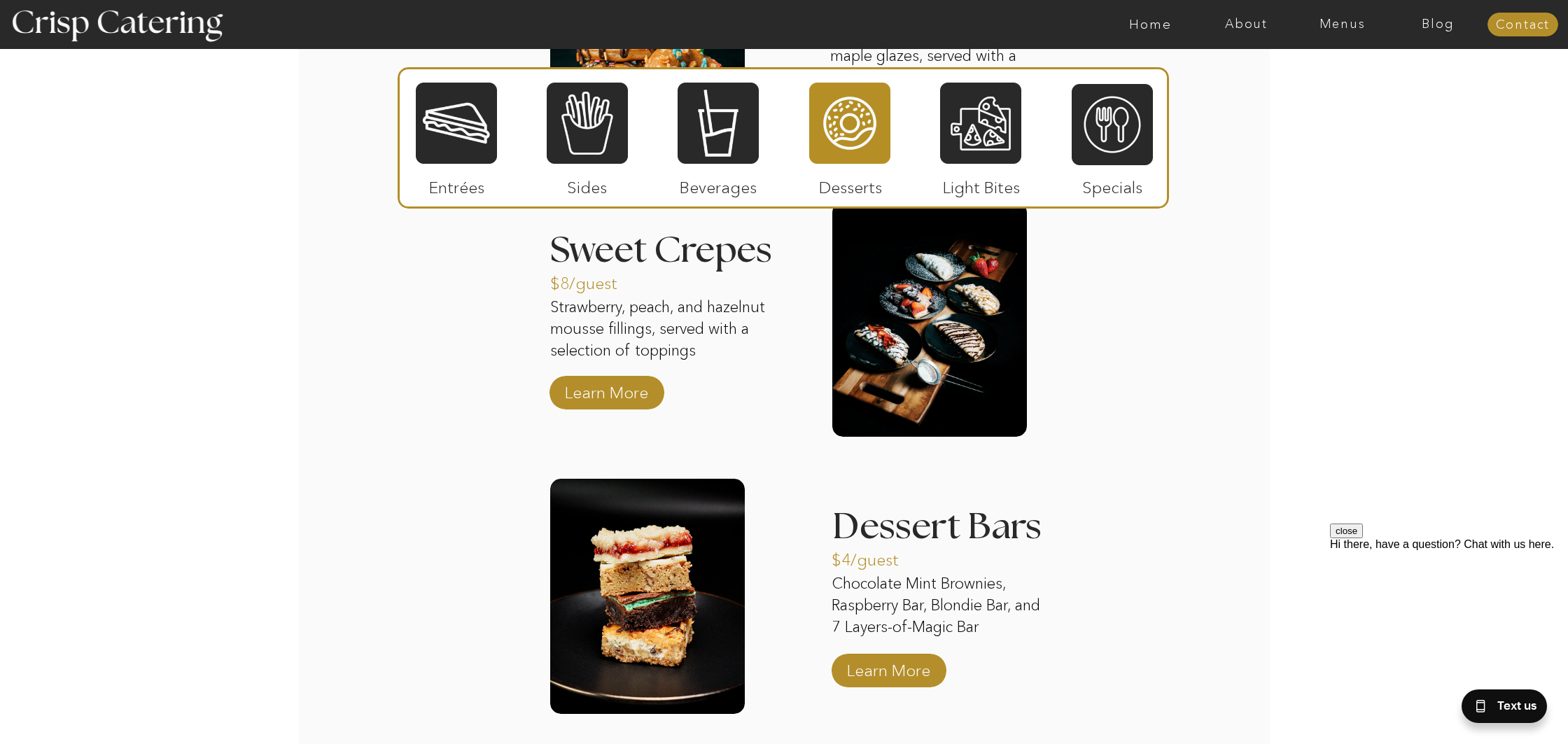
click at [691, 332] on p "Strawberry, peach, and hazelnut mousse fillings, served with a selection of top…" at bounding box center [664, 330] width 230 height 67
click at [611, 394] on p "Learn More" at bounding box center [607, 389] width 93 height 41
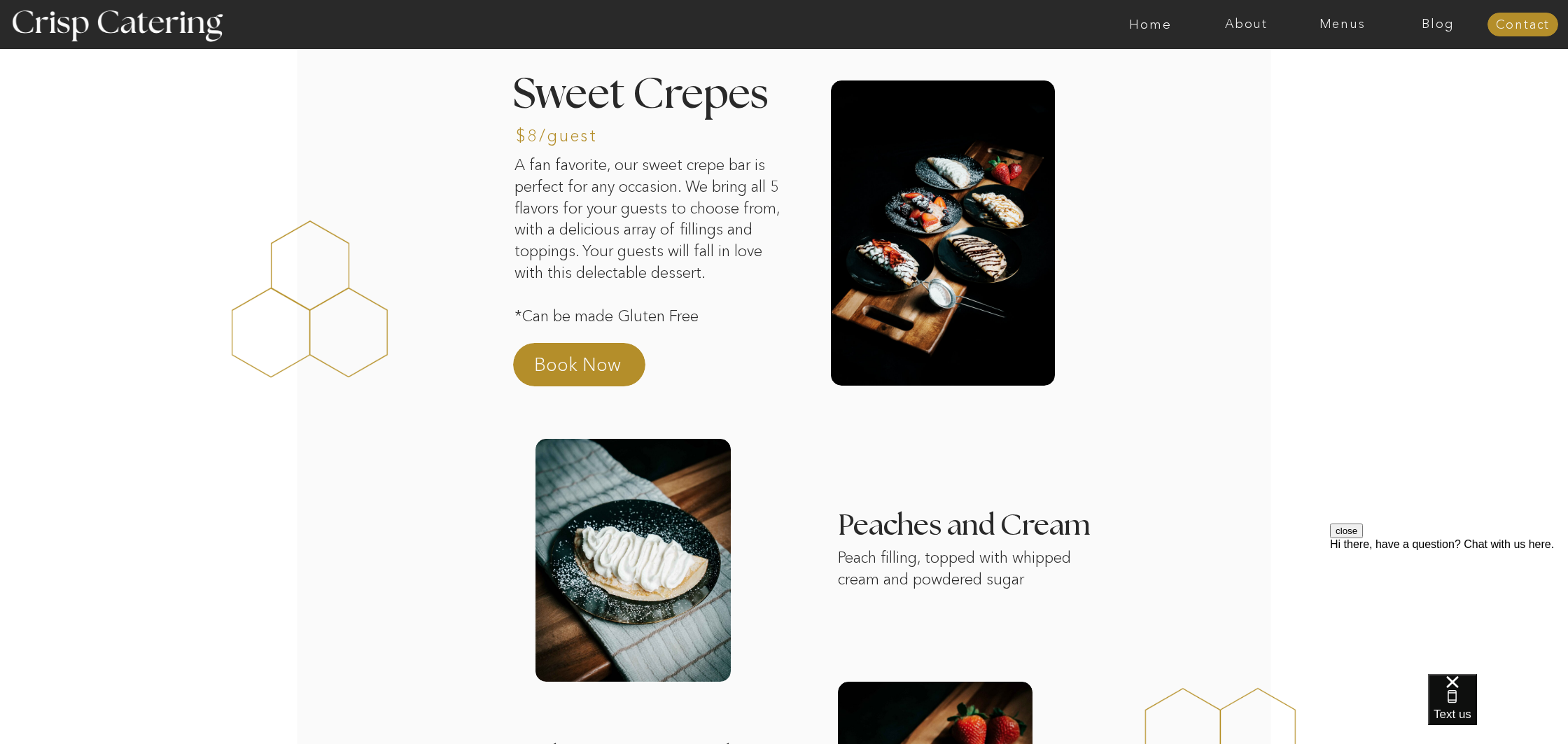
scroll to position [35, 0]
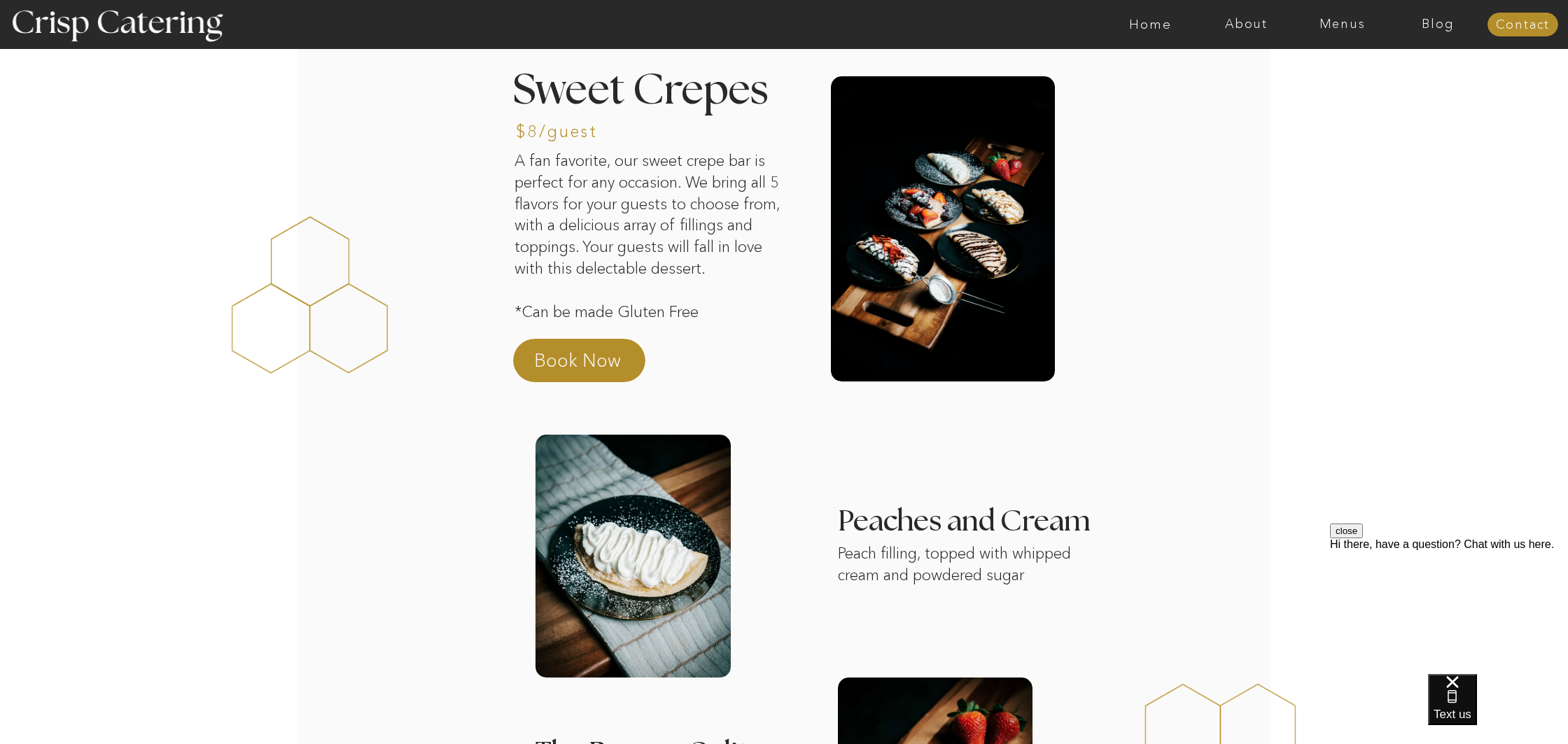
click at [924, 309] on div at bounding box center [943, 229] width 224 height 305
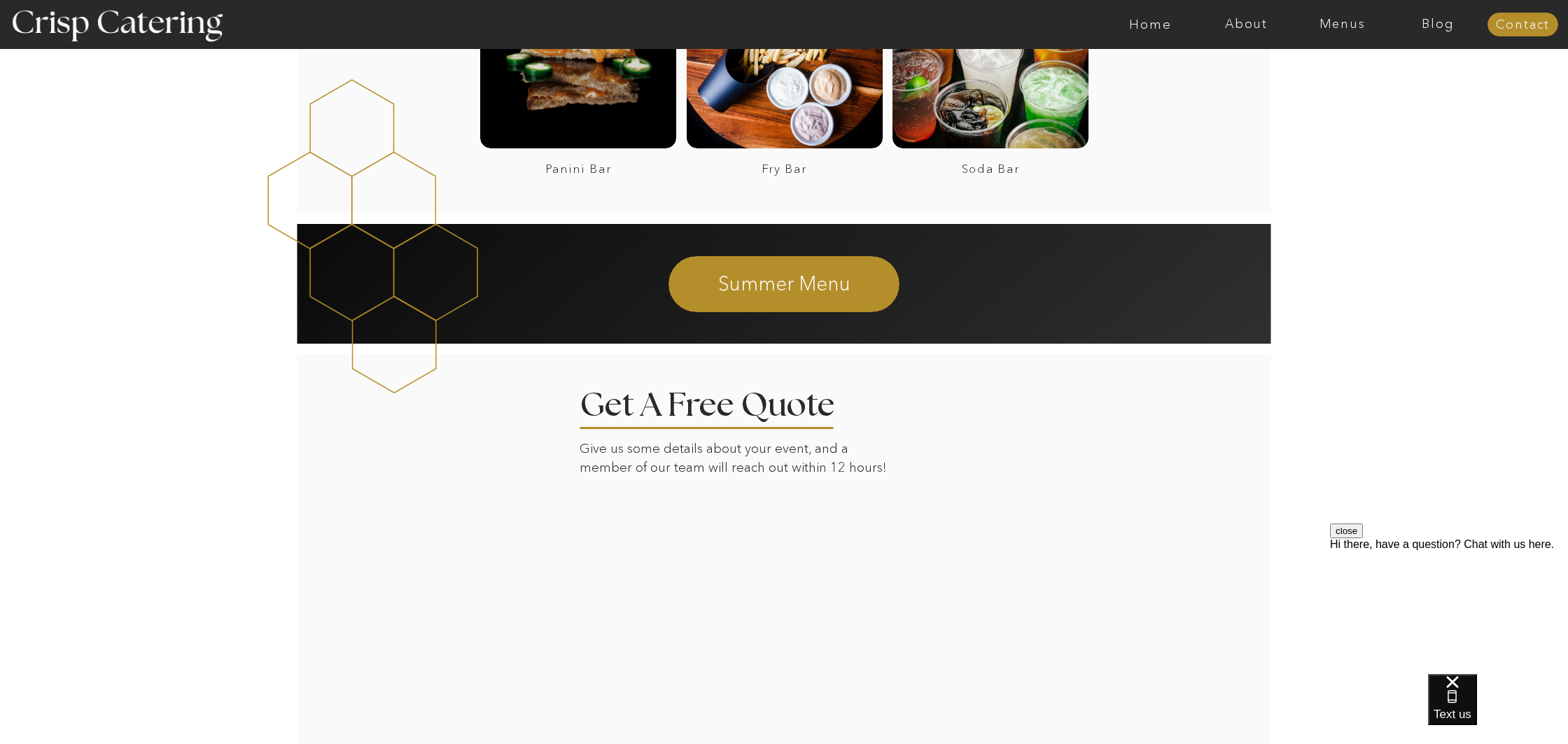
scroll to position [2255, 0]
